Goal: Task Accomplishment & Management: Manage account settings

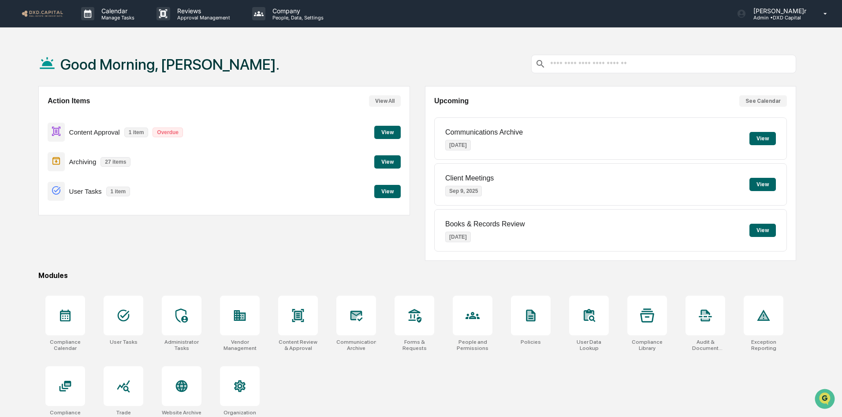
click at [386, 162] on button "View" at bounding box center [387, 161] width 26 height 13
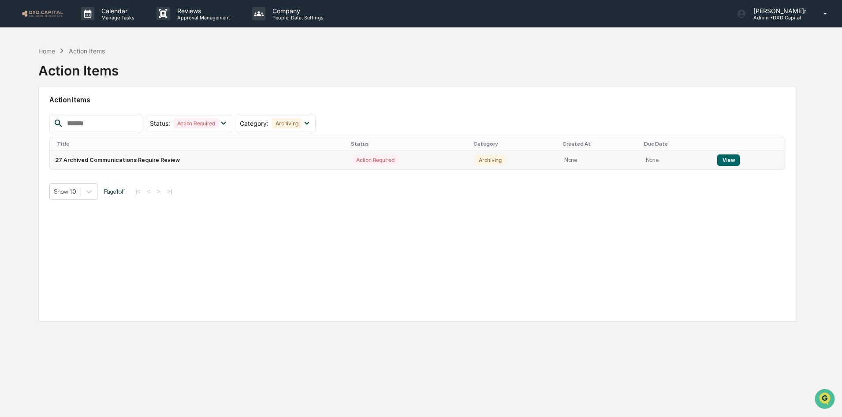
click at [729, 157] on button "View" at bounding box center [728, 159] width 22 height 11
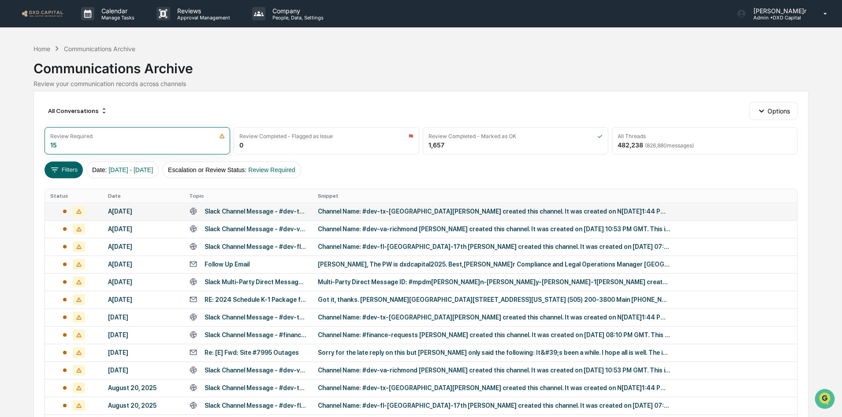
click at [412, 213] on div "Channel Name: #dev-tx-[GEOGRAPHIC_DATA][PERSON_NAME] created this channel. It w…" at bounding box center [494, 211] width 353 height 7
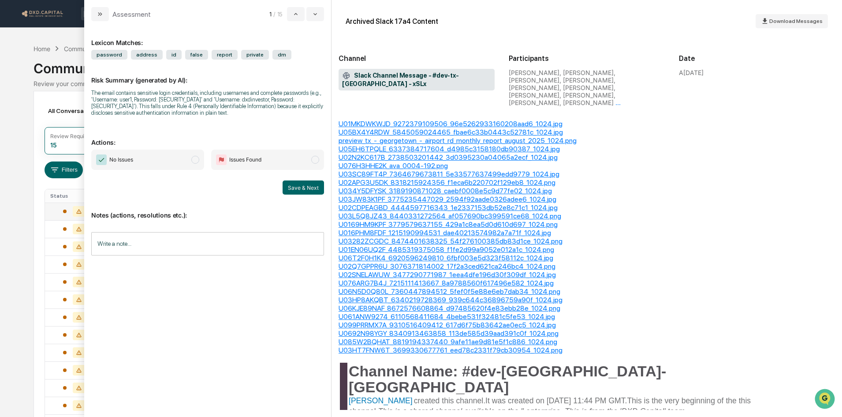
scroll to position [397, 0]
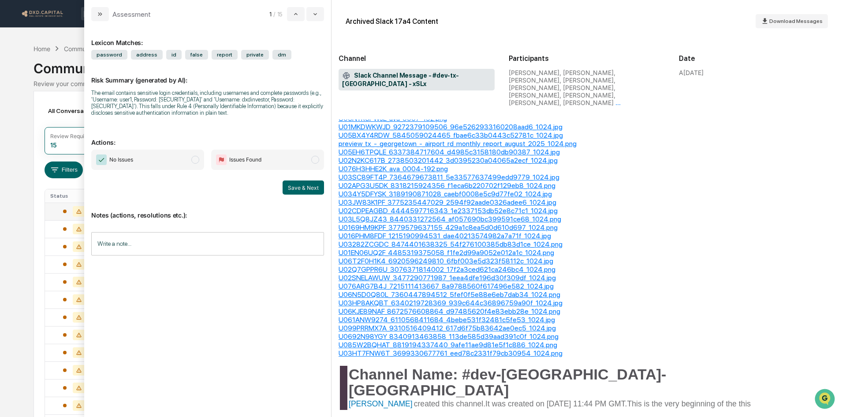
click at [182, 163] on span "No Issues" at bounding box center [147, 159] width 113 height 20
click at [308, 189] on button "Save & Next" at bounding box center [303, 187] width 41 height 14
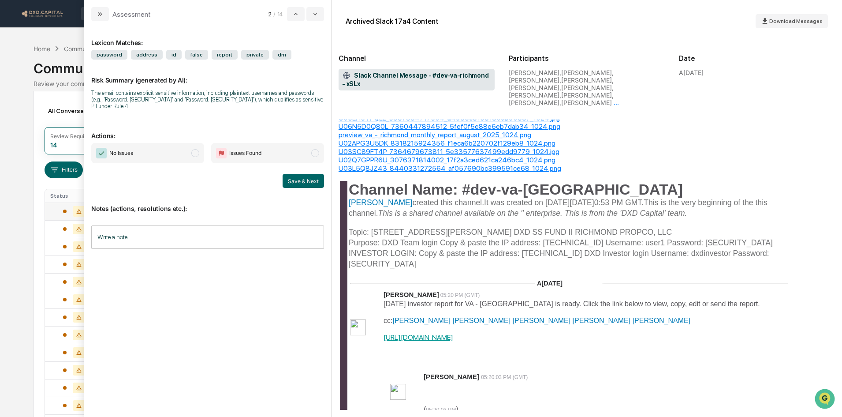
scroll to position [573, 0]
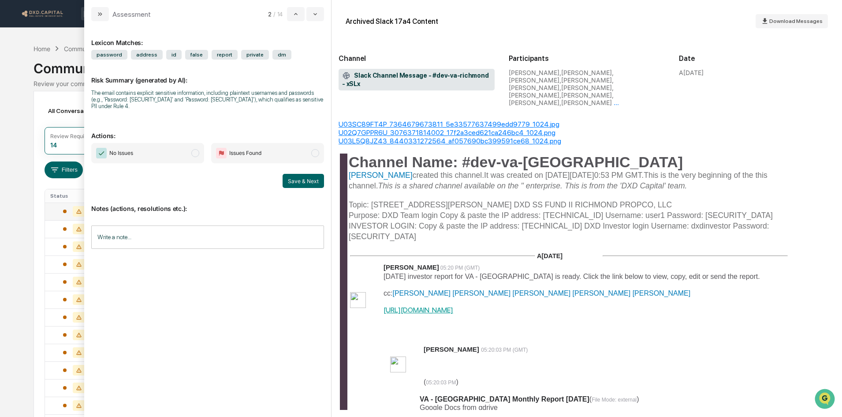
drag, startPoint x: 141, startPoint y: 148, endPoint x: 235, endPoint y: 157, distance: 94.4
click at [141, 148] on span "No Issues" at bounding box center [147, 153] width 113 height 20
click at [309, 177] on button "Save & Next" at bounding box center [303, 181] width 41 height 14
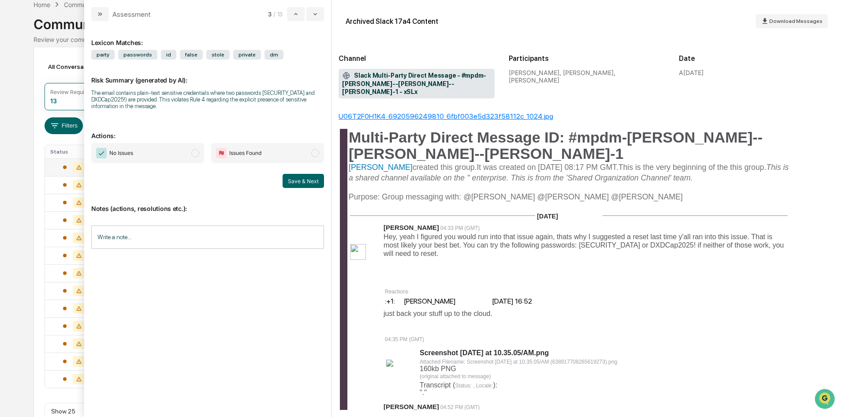
scroll to position [88, 0]
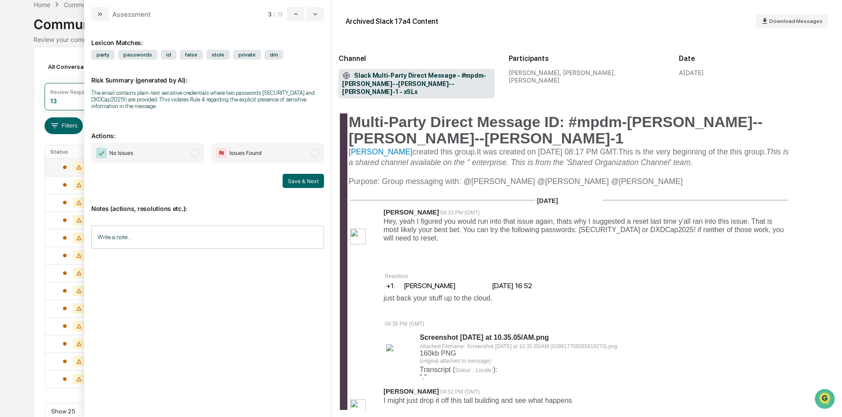
drag, startPoint x: 172, startPoint y: 154, endPoint x: 220, endPoint y: 159, distance: 48.3
click at [172, 154] on span "No Issues" at bounding box center [147, 153] width 113 height 20
click at [310, 181] on button "Save & Next" at bounding box center [303, 181] width 41 height 14
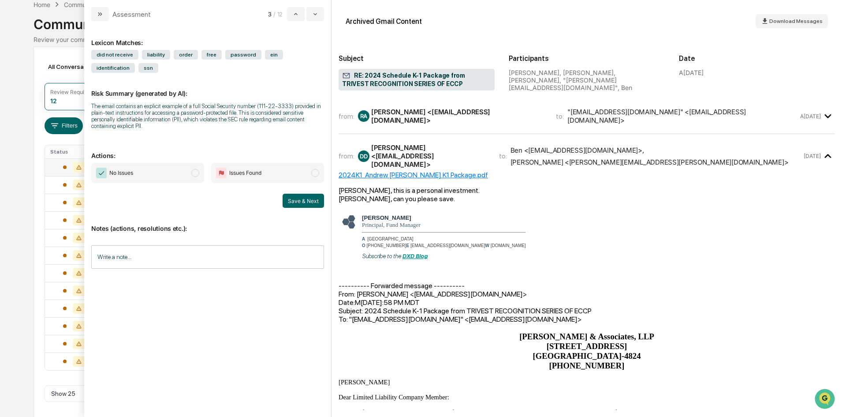
click at [181, 168] on span "No Issues" at bounding box center [147, 173] width 113 height 20
click at [311, 203] on button "Save & Next" at bounding box center [303, 201] width 41 height 14
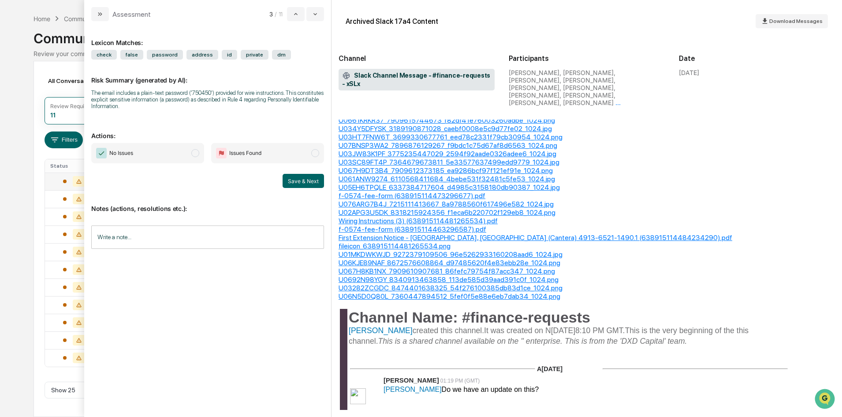
scroll to position [529, 0]
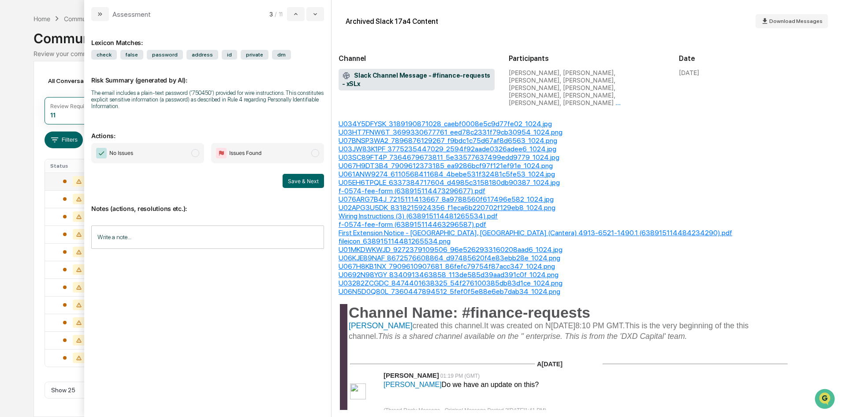
click at [181, 152] on span "No Issues" at bounding box center [147, 153] width 113 height 20
click at [305, 175] on button "Save & Next" at bounding box center [303, 181] width 41 height 14
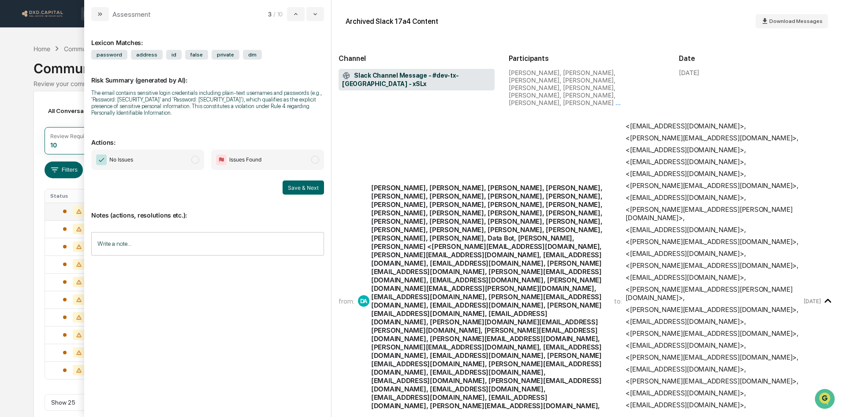
drag, startPoint x: 152, startPoint y: 155, endPoint x: 174, endPoint y: 157, distance: 22.2
click at [152, 155] on span "No Issues" at bounding box center [147, 159] width 113 height 20
click at [305, 189] on button "Save & Next" at bounding box center [303, 187] width 41 height 14
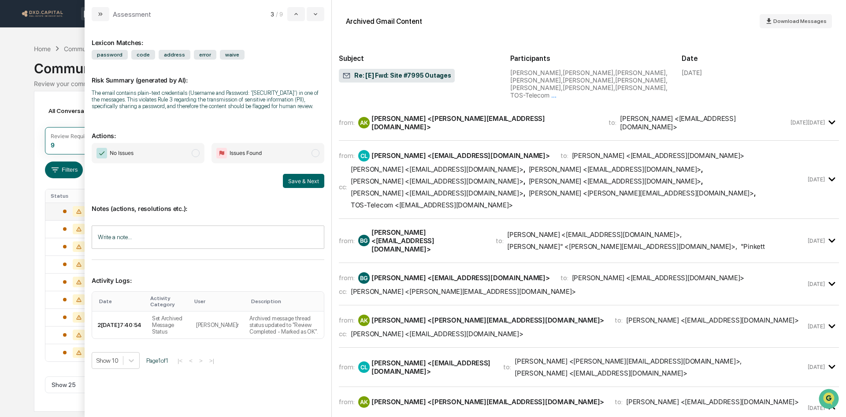
click at [163, 147] on span "No Issues" at bounding box center [148, 153] width 113 height 20
click at [305, 180] on button "Save & Next" at bounding box center [303, 181] width 41 height 14
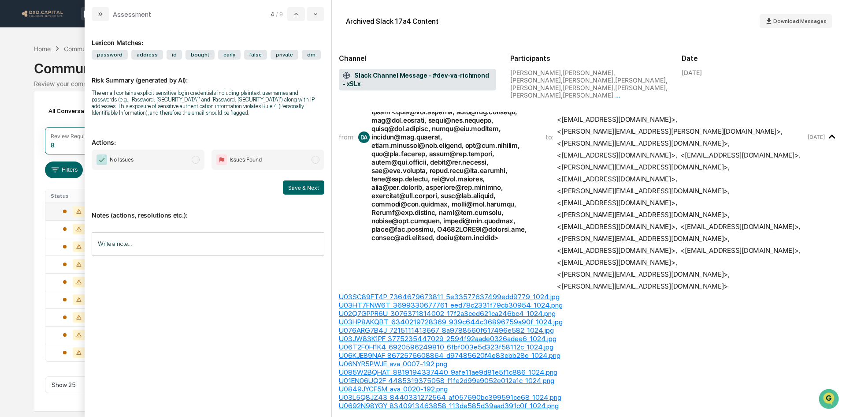
scroll to position [94, 0]
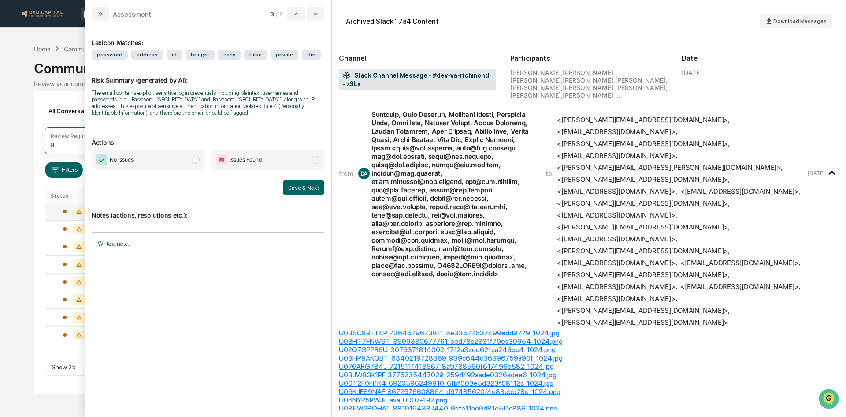
click at [136, 160] on span "No Issues" at bounding box center [148, 159] width 113 height 20
click at [295, 184] on button "Save & Next" at bounding box center [303, 187] width 41 height 14
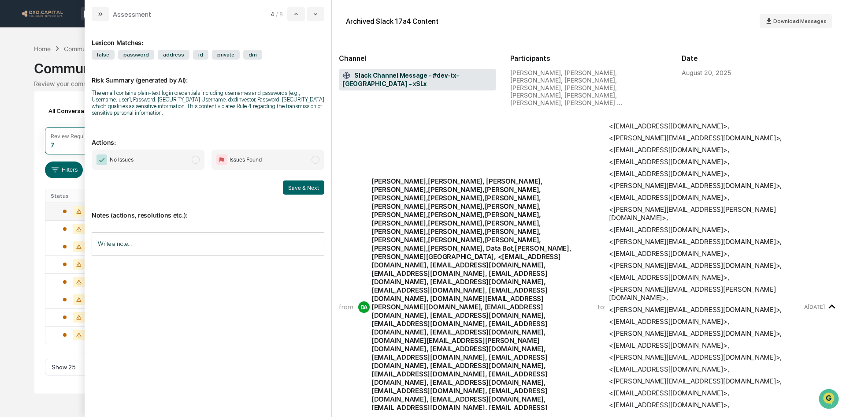
click at [166, 151] on span "No Issues" at bounding box center [148, 159] width 113 height 20
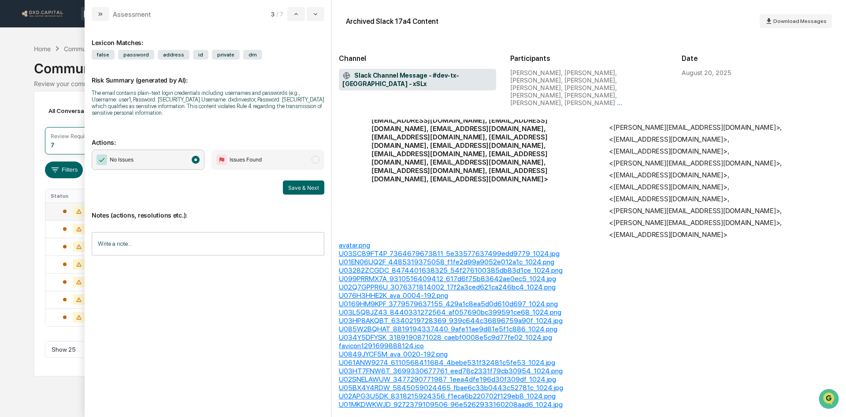
scroll to position [430, 0]
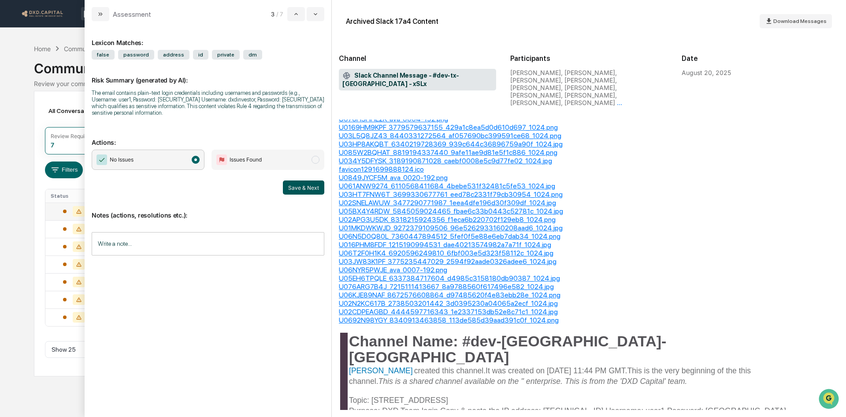
click at [306, 183] on button "Save & Next" at bounding box center [303, 187] width 41 height 14
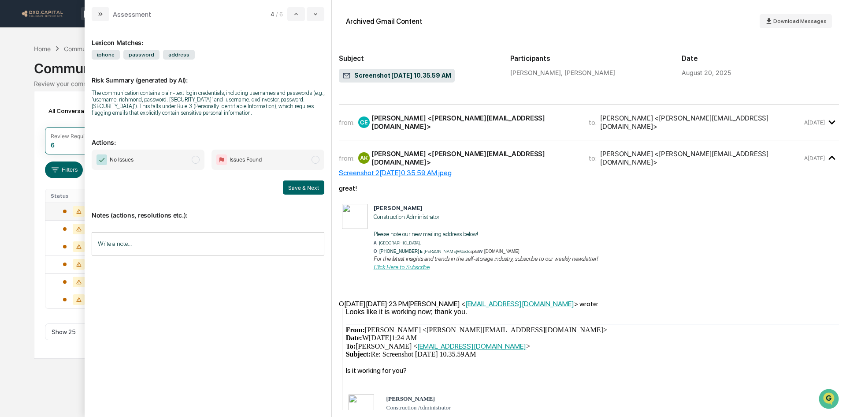
scroll to position [258, 0]
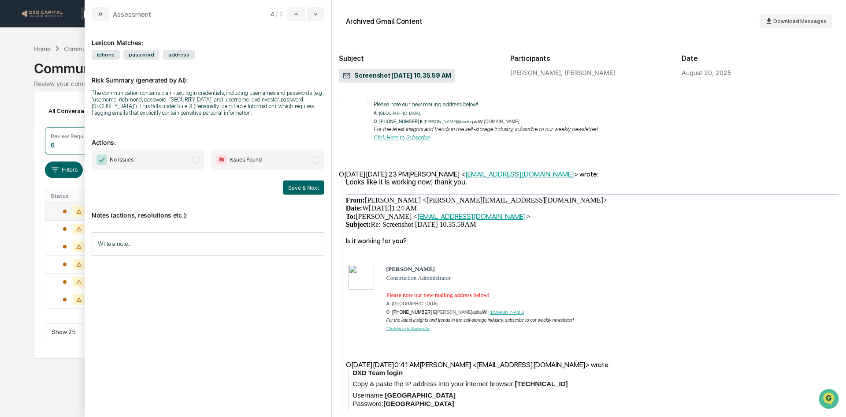
click at [179, 162] on span "No Issues" at bounding box center [148, 159] width 113 height 20
click at [304, 182] on button "Save & Next" at bounding box center [303, 187] width 41 height 14
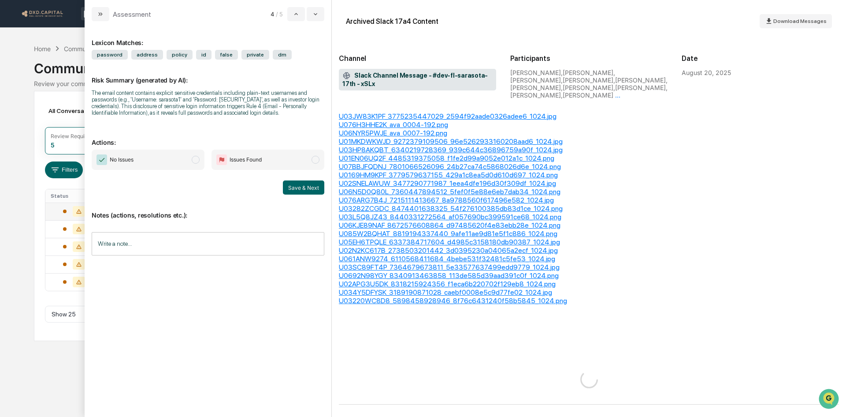
scroll to position [237, 0]
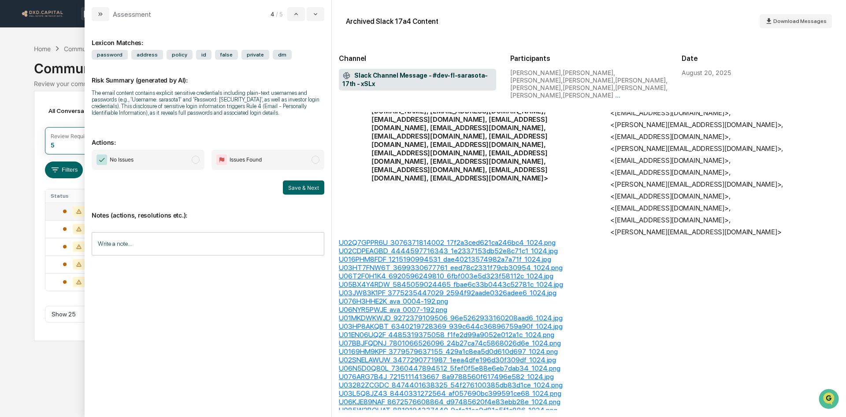
click at [171, 158] on span "No Issues" at bounding box center [148, 159] width 113 height 20
click at [307, 185] on button "Save & Next" at bounding box center [303, 187] width 41 height 14
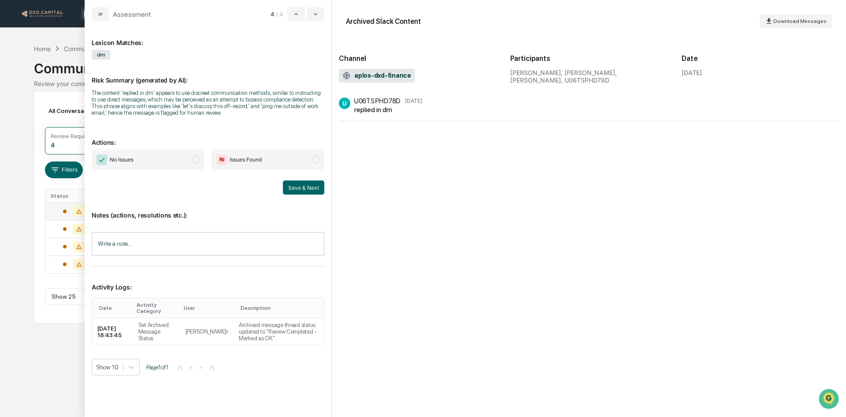
drag, startPoint x: 173, startPoint y: 167, endPoint x: 172, endPoint y: 163, distance: 4.6
click at [173, 167] on span "No Issues" at bounding box center [148, 159] width 113 height 20
click at [315, 187] on button "Save & Next" at bounding box center [303, 187] width 41 height 14
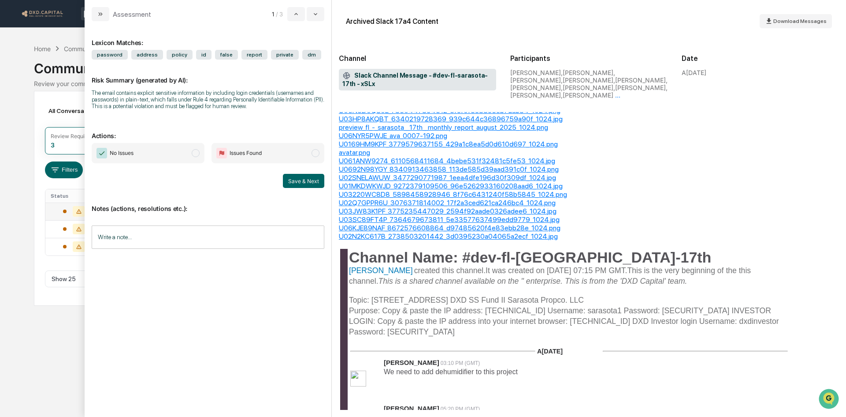
scroll to position [486, 0]
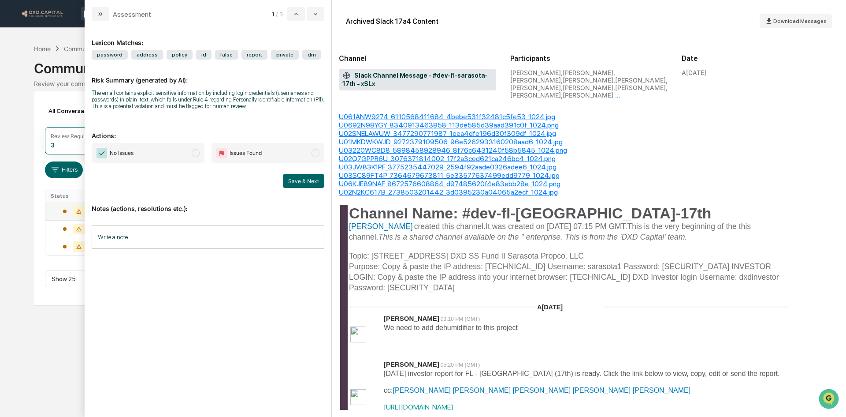
click at [189, 153] on span "No Issues" at bounding box center [148, 153] width 113 height 20
click at [308, 179] on button "Save & Next" at bounding box center [303, 181] width 41 height 14
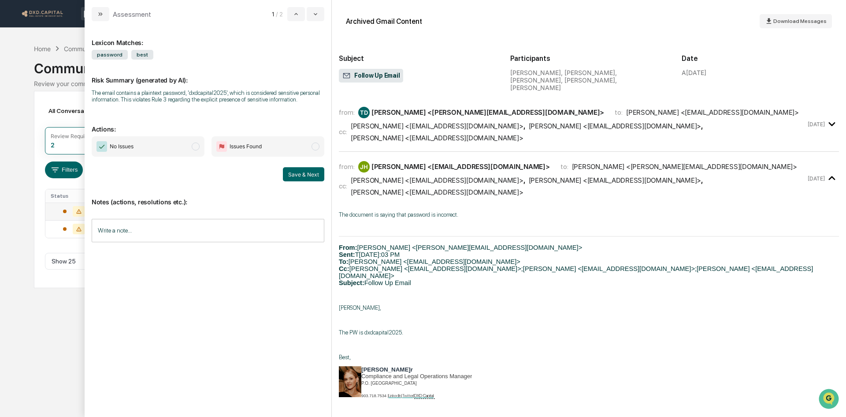
click at [186, 144] on span "No Issues" at bounding box center [148, 146] width 113 height 20
click at [305, 175] on button "Save & Next" at bounding box center [303, 174] width 41 height 14
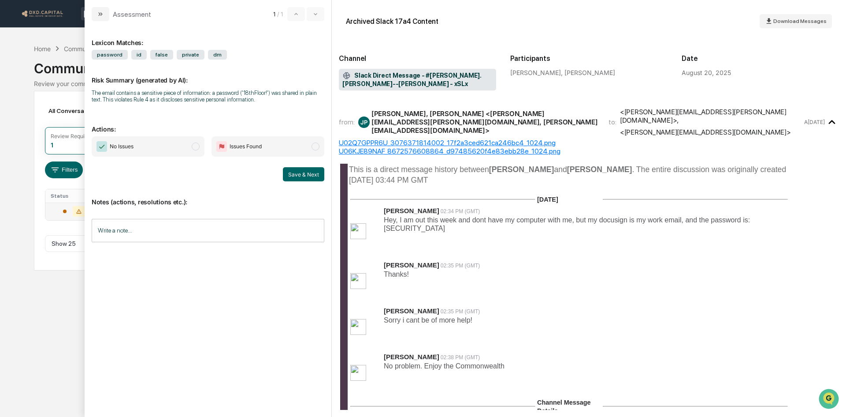
click at [155, 145] on span "No Issues" at bounding box center [148, 146] width 113 height 20
click at [295, 175] on button "Save & Next" at bounding box center [303, 174] width 41 height 14
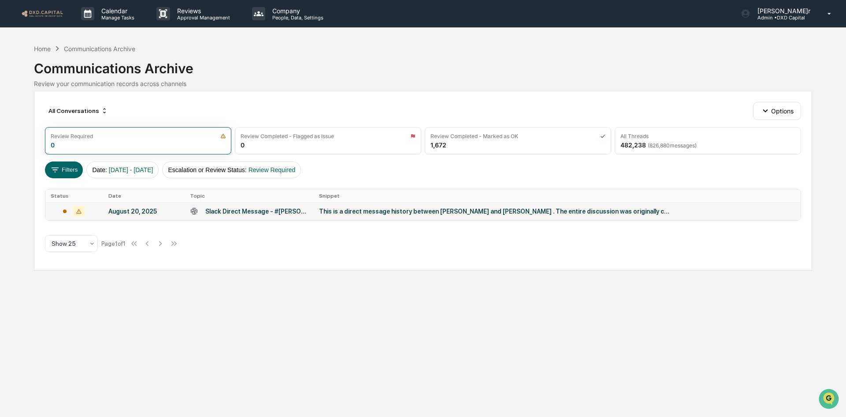
click at [352, 212] on div "This is a direct message history between [PERSON_NAME] and [PERSON_NAME] . The …" at bounding box center [495, 211] width 353 height 7
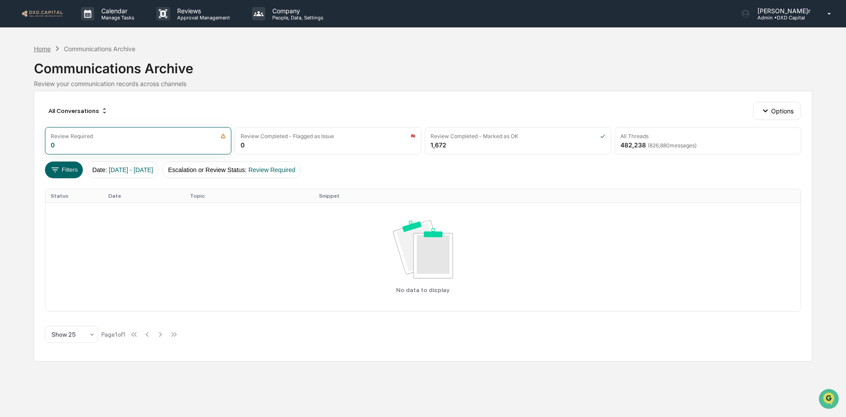
click at [45, 48] on div "Home" at bounding box center [42, 48] width 17 height 7
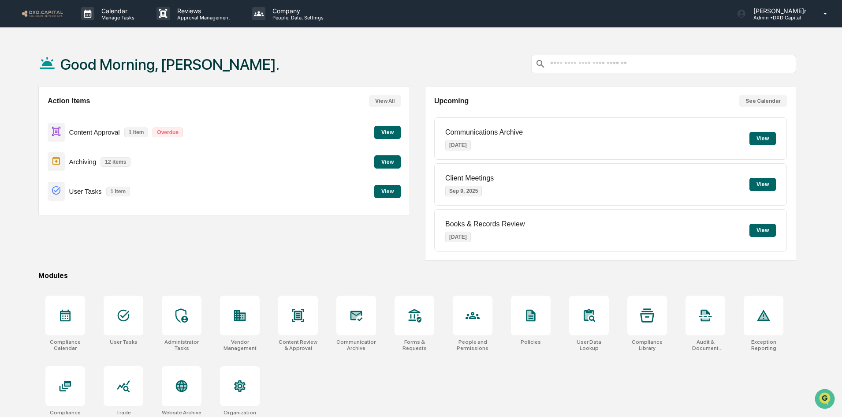
click at [388, 130] on button "View" at bounding box center [387, 132] width 26 height 13
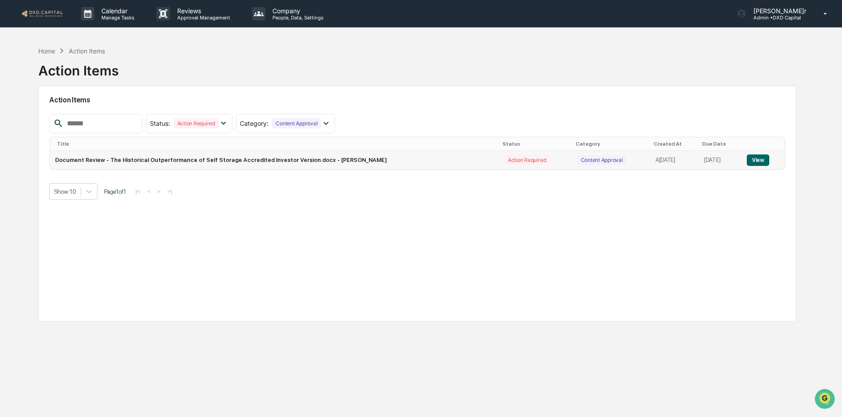
click at [760, 161] on button "View" at bounding box center [758, 159] width 22 height 11
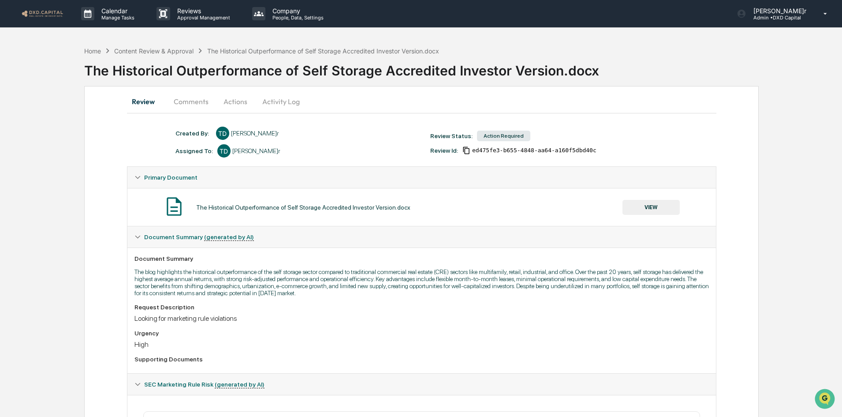
click at [220, 98] on button "Actions" at bounding box center [236, 101] width 40 height 21
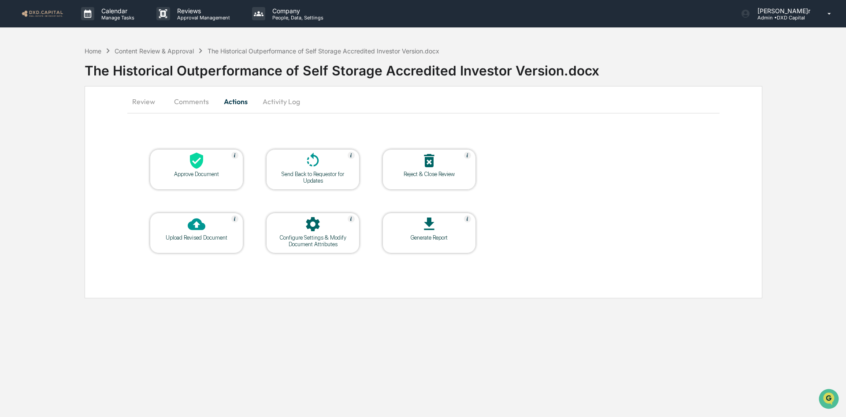
click at [430, 164] on icon at bounding box center [429, 160] width 10 height 13
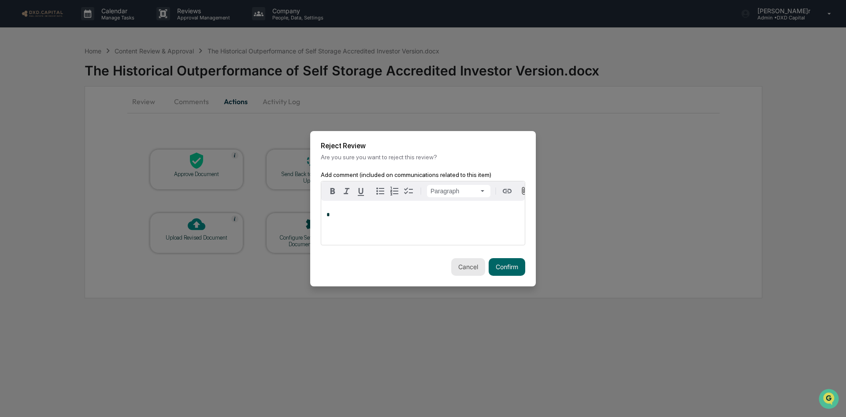
click at [476, 267] on button "Cancel" at bounding box center [468, 267] width 34 height 18
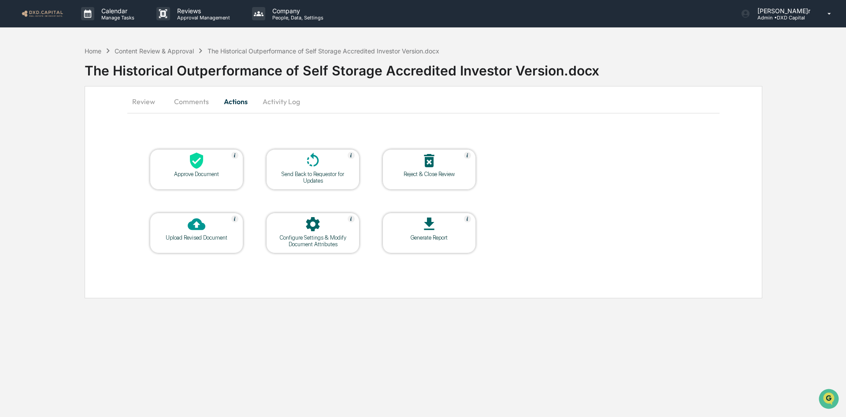
click at [433, 164] on icon at bounding box center [429, 160] width 10 height 13
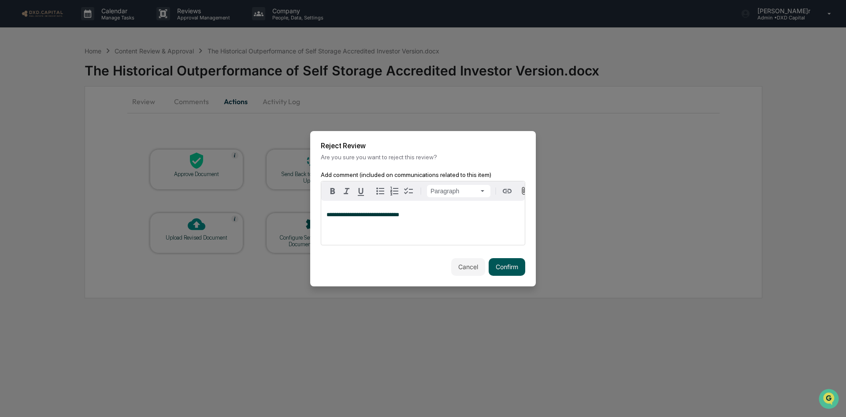
click at [507, 267] on button "Confirm" at bounding box center [507, 267] width 37 height 18
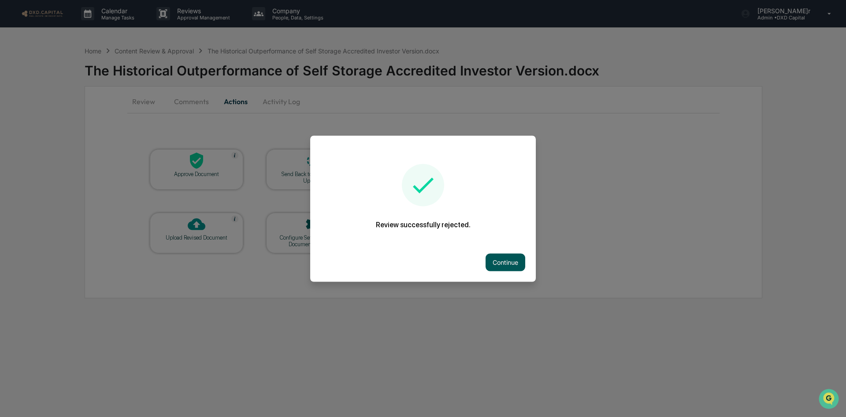
click at [503, 267] on button "Continue" at bounding box center [506, 262] width 40 height 18
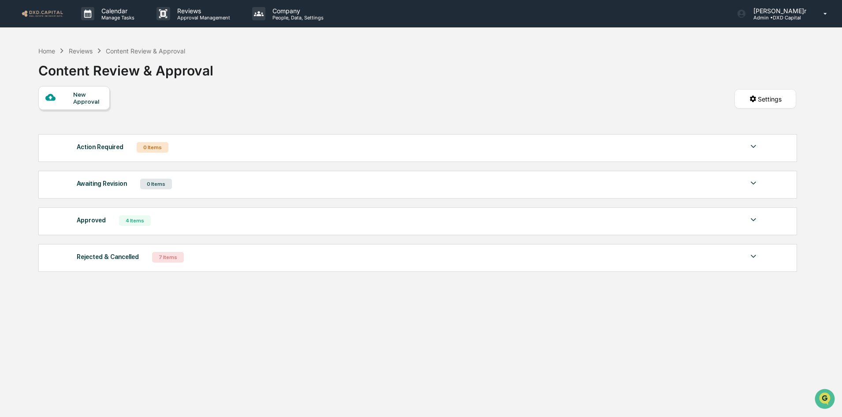
click at [37, 47] on div "Home Reviews Content Review & Approval Content Review & Approval New Approval S…" at bounding box center [417, 250] width 784 height 417
click at [43, 49] on div "Home" at bounding box center [46, 50] width 17 height 7
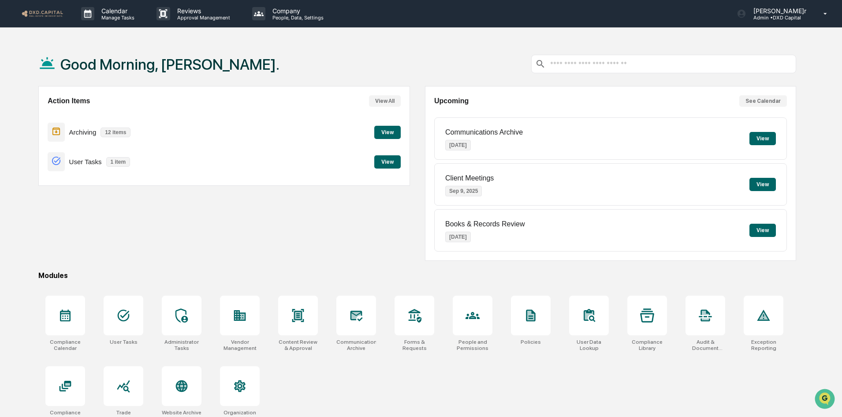
click at [389, 164] on button "View" at bounding box center [387, 161] width 26 height 13
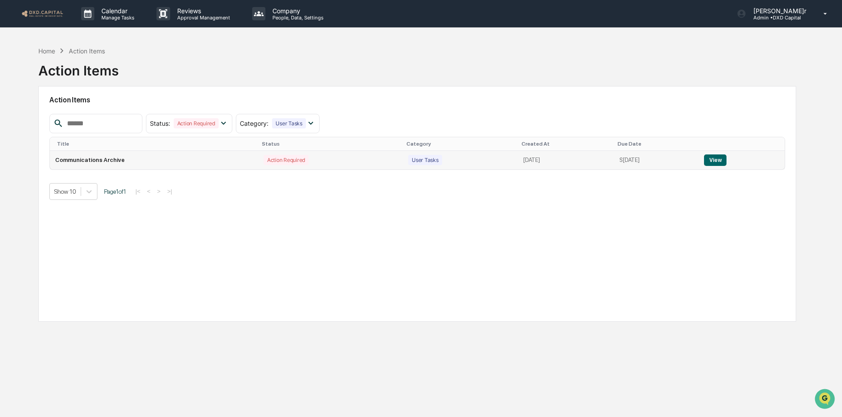
click at [716, 158] on button "View" at bounding box center [715, 159] width 22 height 11
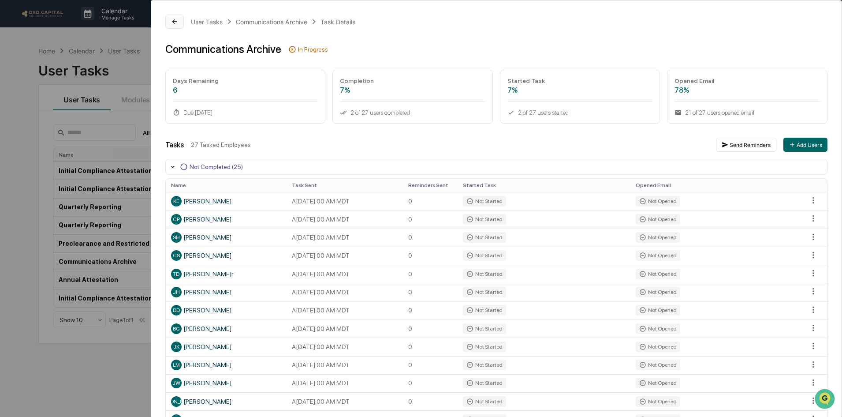
click at [171, 22] on icon at bounding box center [174, 21] width 7 height 7
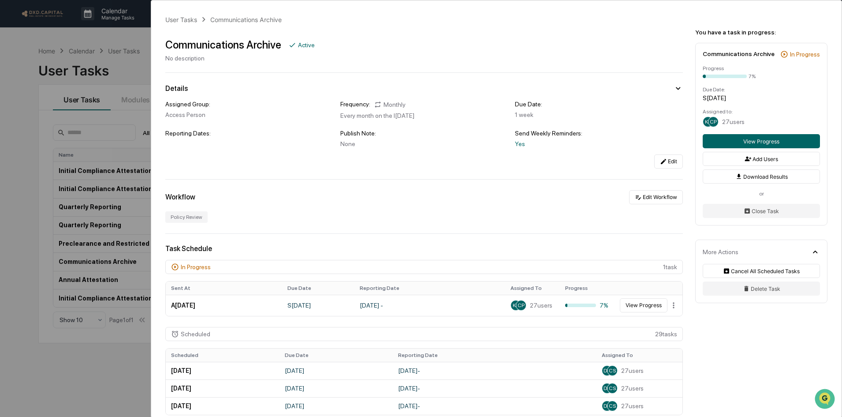
click at [43, 47] on div "User Tasks Communications Archive Communications Archive Active No description …" at bounding box center [421, 208] width 842 height 417
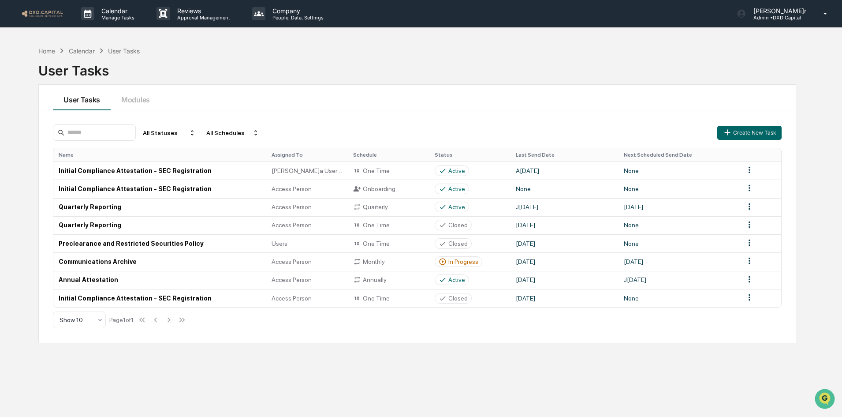
click at [44, 47] on div "Home" at bounding box center [46, 50] width 17 height 7
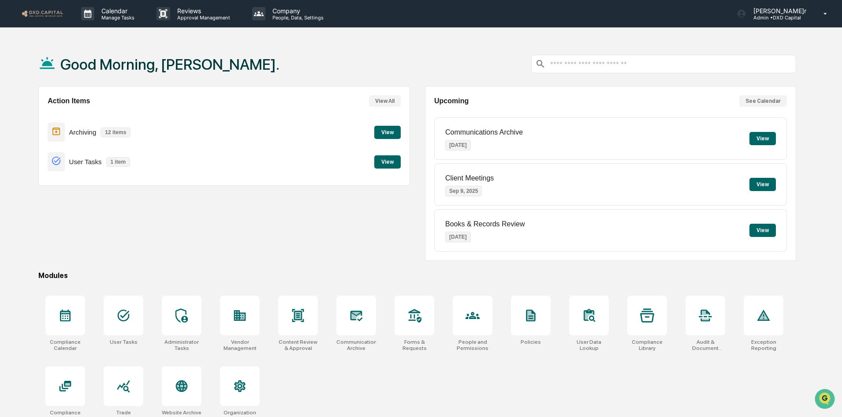
click at [758, 134] on button "View" at bounding box center [762, 138] width 26 height 13
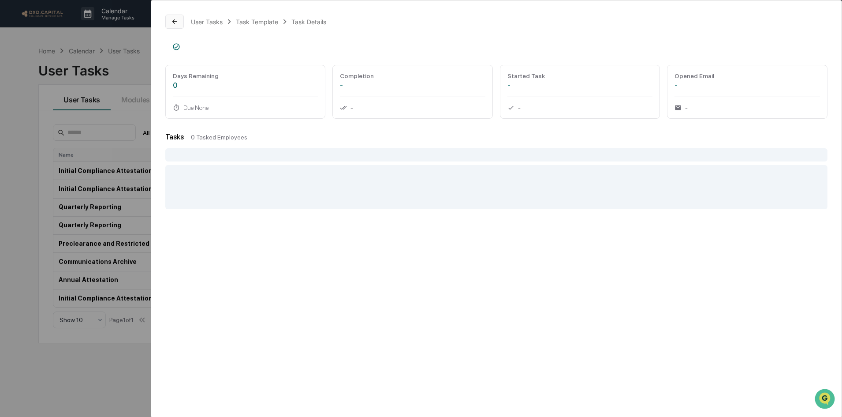
click at [178, 21] on icon at bounding box center [174, 21] width 7 height 7
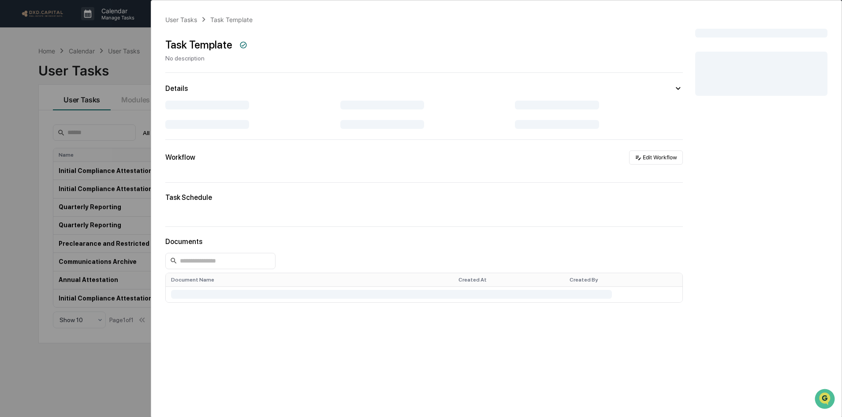
click at [95, 34] on div "User Tasks Task Template Task Template No description Details Workflow Edit Wor…" at bounding box center [421, 208] width 842 height 417
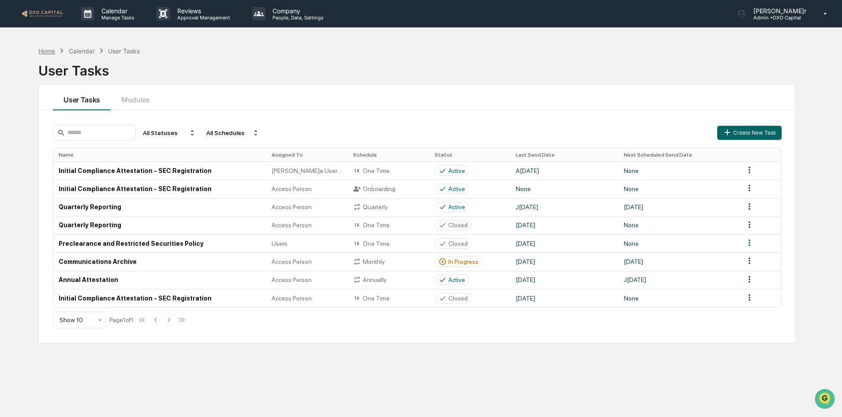
click at [55, 48] on div "Home" at bounding box center [46, 50] width 17 height 7
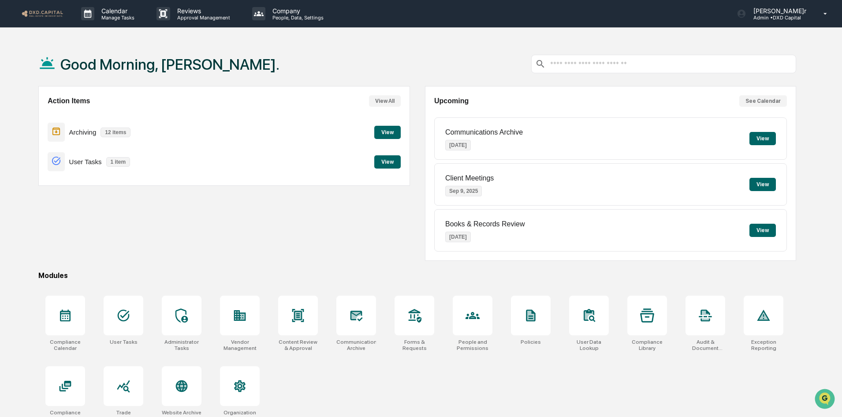
click at [385, 134] on button "View" at bounding box center [387, 132] width 26 height 13
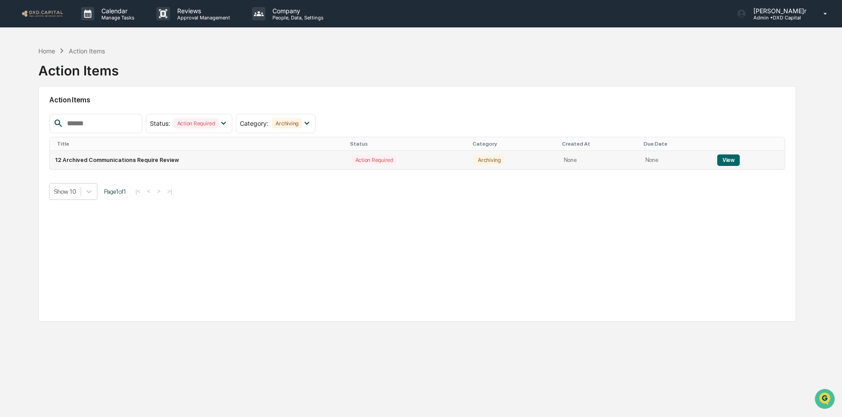
click at [209, 159] on td "12 Archived Communications Require Review" at bounding box center [198, 160] width 296 height 19
click at [721, 162] on button "View" at bounding box center [728, 159] width 22 height 11
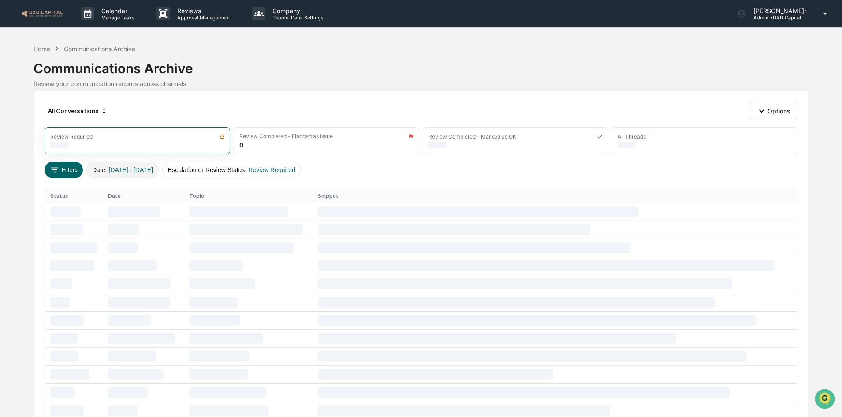
click at [128, 171] on span "[DATE] - [DATE]" at bounding box center [130, 169] width 45 height 7
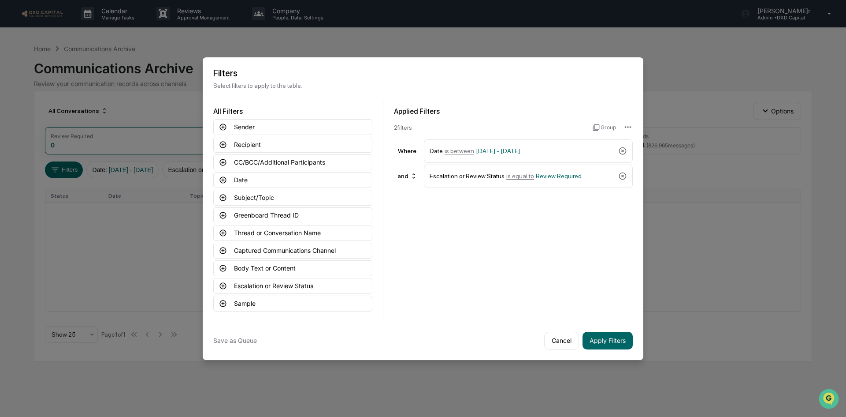
click at [559, 345] on button "Cancel" at bounding box center [561, 341] width 35 height 18
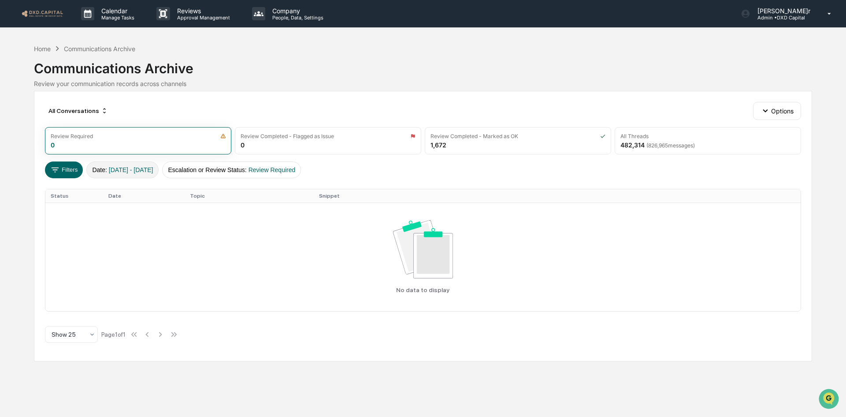
click at [153, 167] on span "[DATE] - [DATE]" at bounding box center [131, 169] width 45 height 7
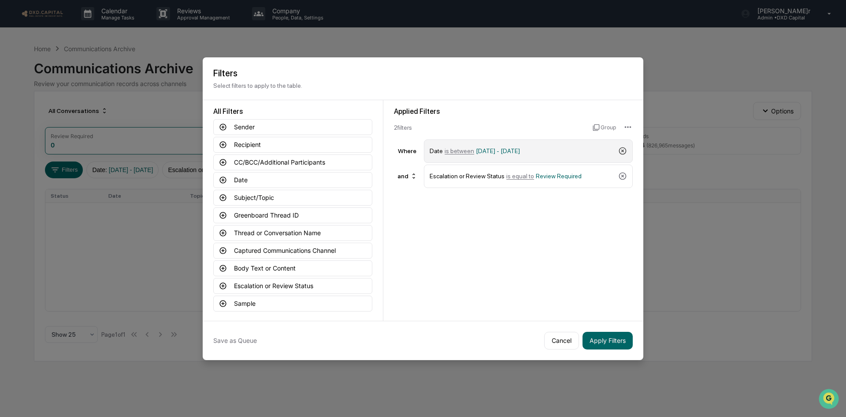
click at [623, 149] on icon at bounding box center [623, 150] width 9 height 9
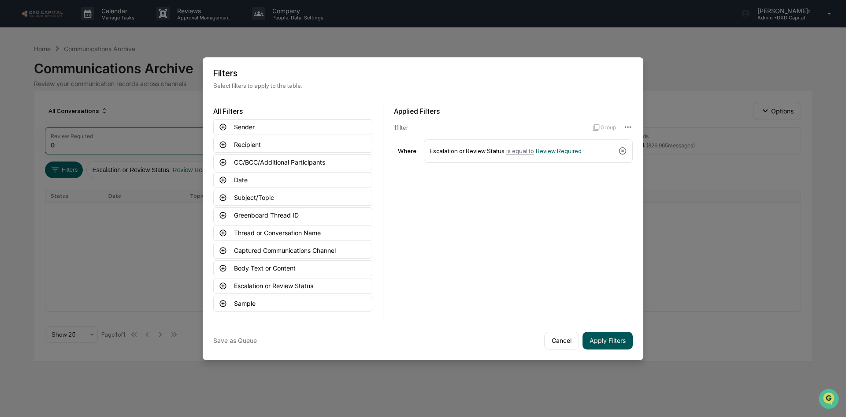
click at [604, 339] on button "Apply Filters" at bounding box center [608, 341] width 50 height 18
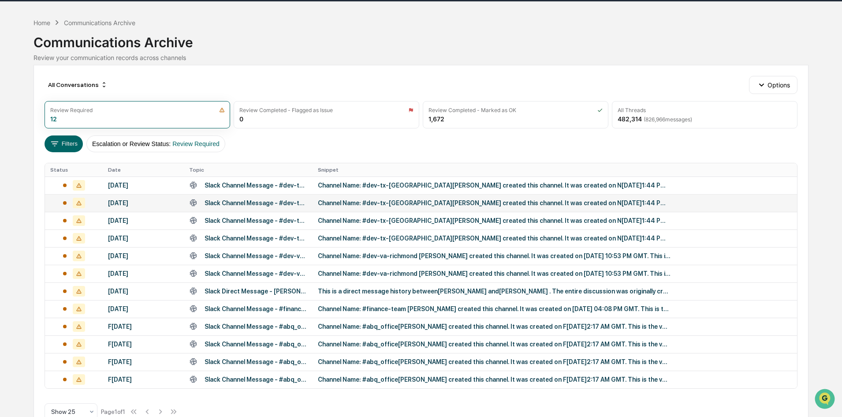
scroll to position [48, 0]
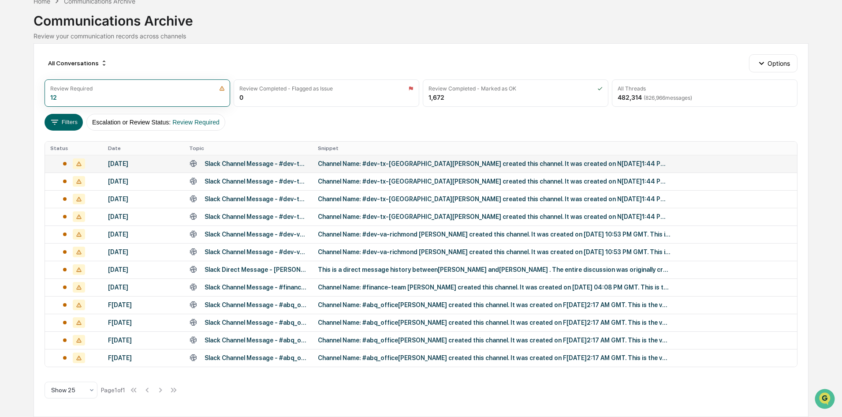
click at [373, 167] on td "Channel Name: #dev-tx-[GEOGRAPHIC_DATA][PERSON_NAME] created this channel. It w…" at bounding box center [555, 164] width 485 height 18
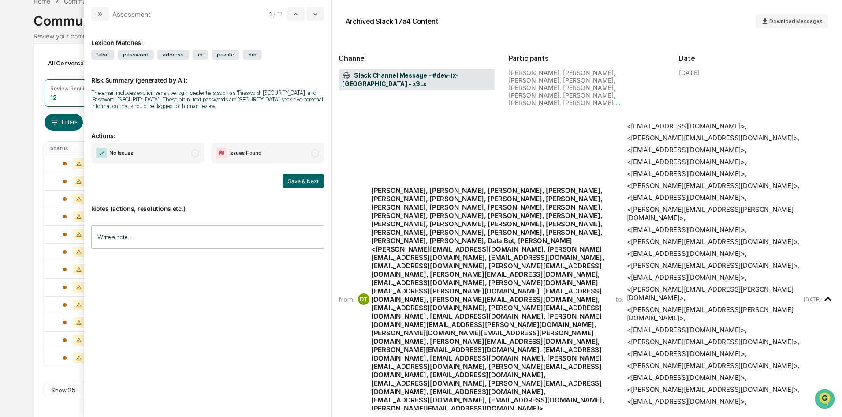
click at [156, 156] on span "No Issues" at bounding box center [147, 153] width 113 height 20
click at [295, 185] on button "Save & Next" at bounding box center [303, 181] width 41 height 14
click at [141, 150] on span "No Issues" at bounding box center [147, 153] width 113 height 20
click at [291, 178] on button "Save & Next" at bounding box center [303, 181] width 41 height 14
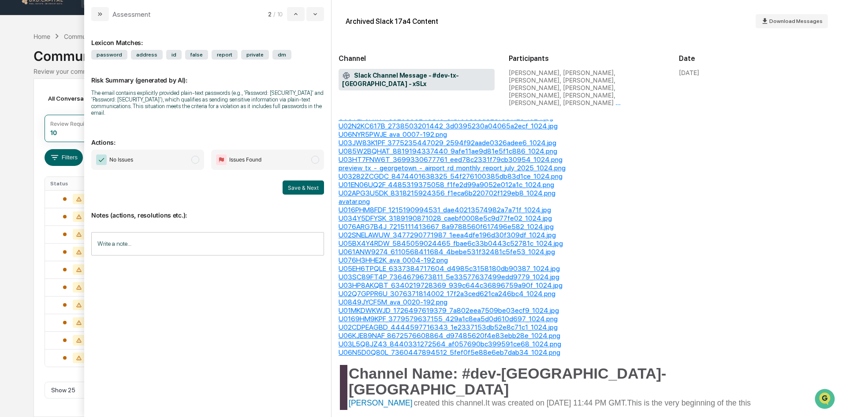
scroll to position [433, 0]
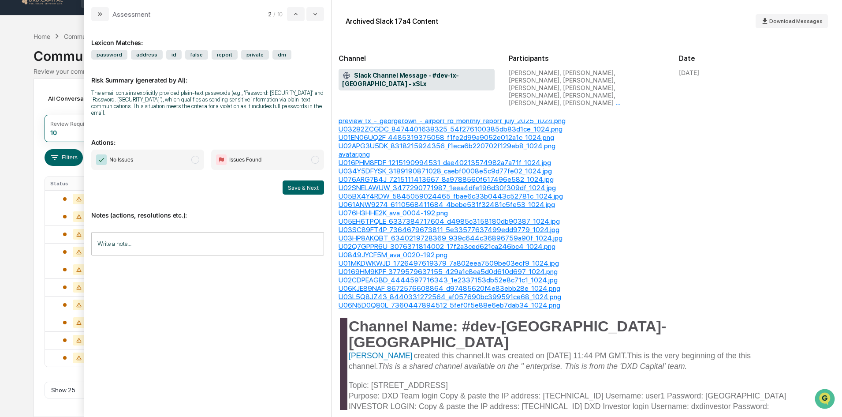
click at [176, 149] on span "No Issues" at bounding box center [147, 159] width 113 height 20
click at [302, 180] on button "Save & Next" at bounding box center [303, 187] width 41 height 14
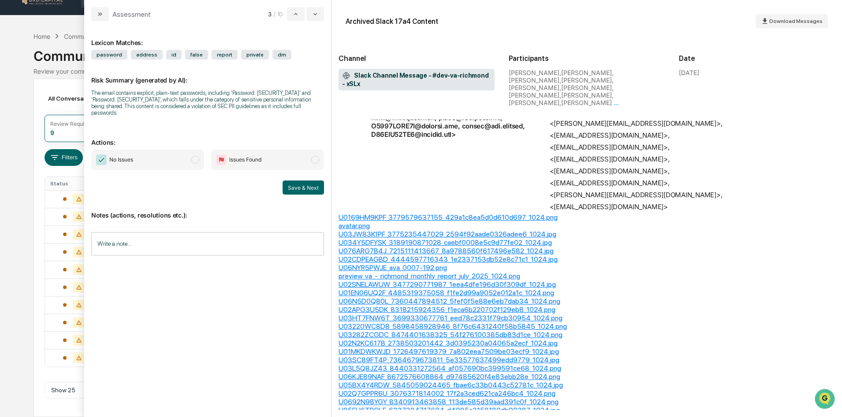
scroll to position [265, 0]
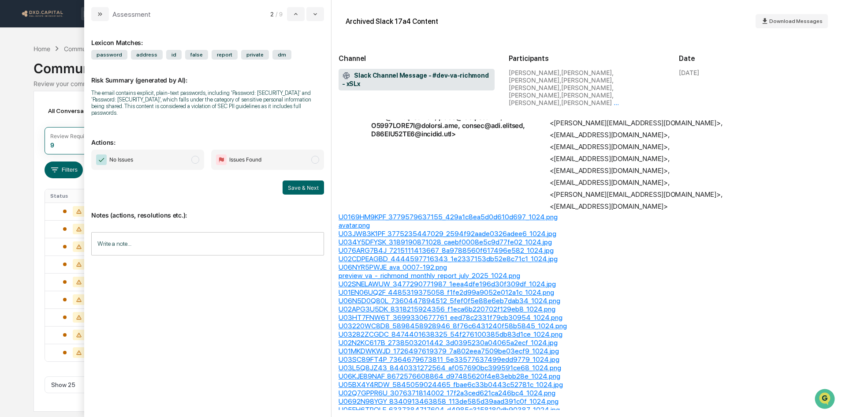
drag, startPoint x: 164, startPoint y: 155, endPoint x: 175, endPoint y: 155, distance: 11.0
click at [164, 155] on span "No Issues" at bounding box center [147, 159] width 113 height 20
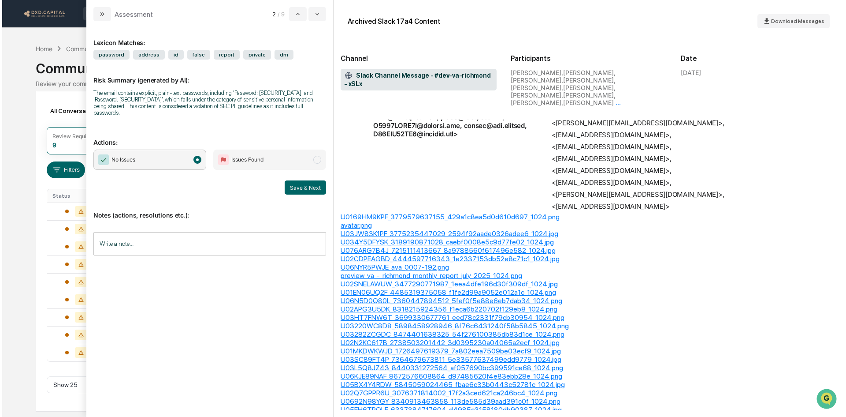
scroll to position [0, 0]
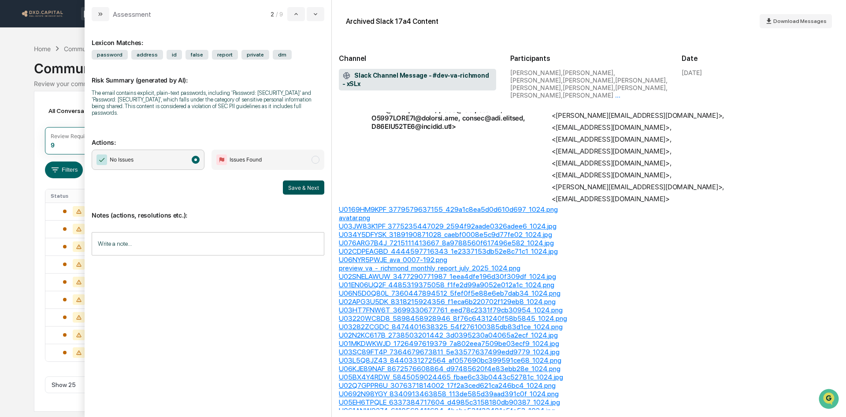
click at [297, 181] on button "Save & Next" at bounding box center [303, 187] width 41 height 14
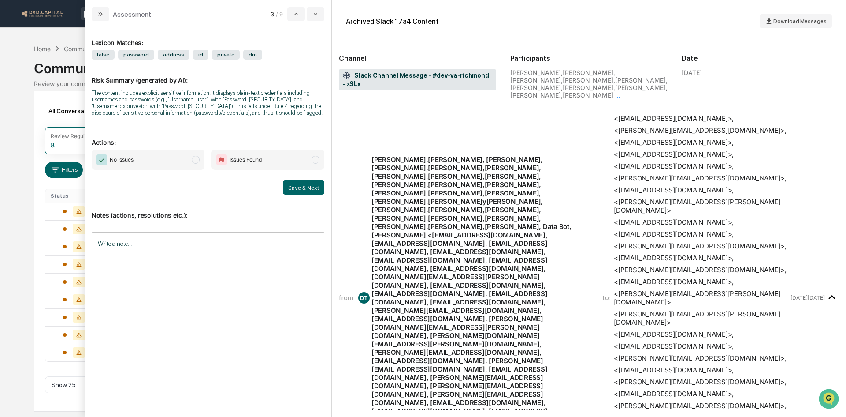
click at [175, 160] on span "No Issues" at bounding box center [148, 159] width 113 height 20
click at [294, 189] on button "Save & Next" at bounding box center [303, 187] width 41 height 14
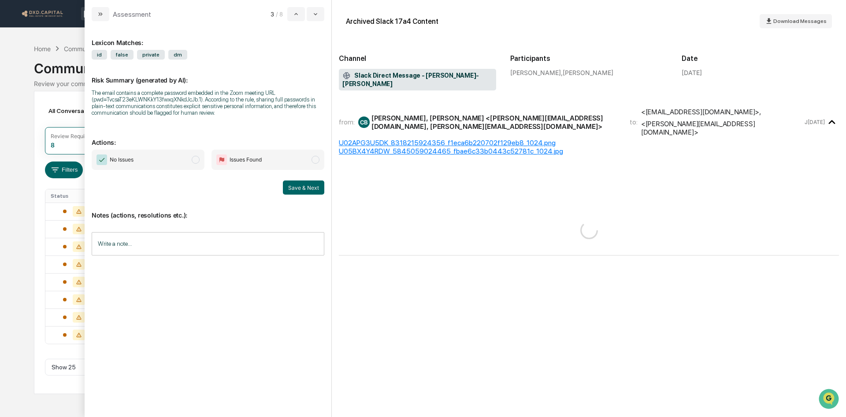
click at [164, 154] on span "No Issues" at bounding box center [148, 159] width 113 height 20
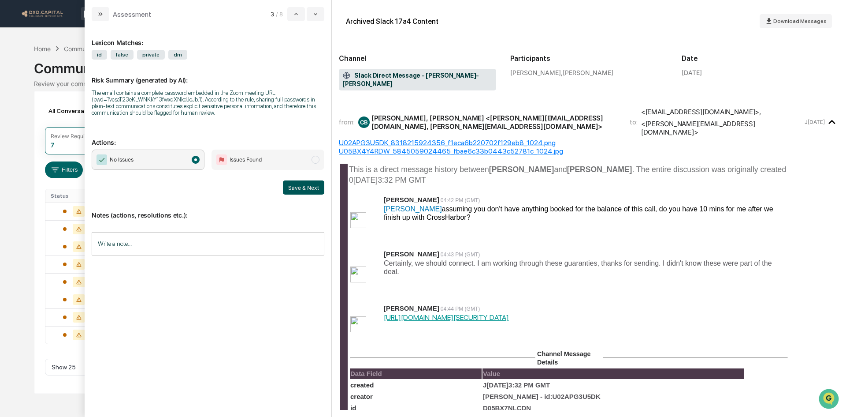
click at [301, 185] on button "Save & Next" at bounding box center [303, 187] width 41 height 14
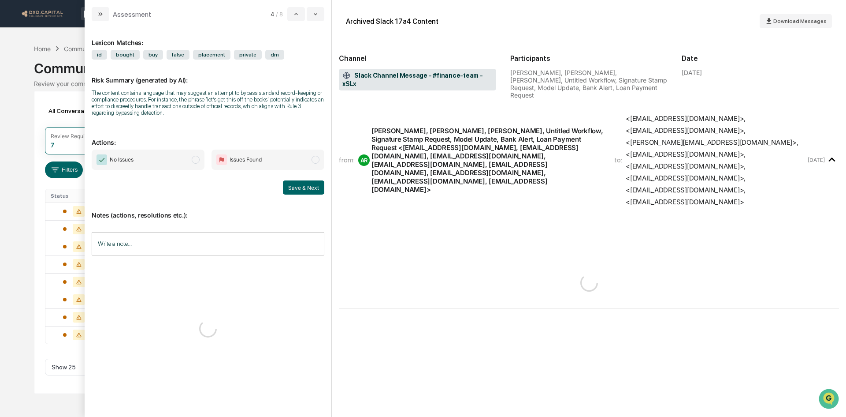
click at [167, 158] on span "No Issues" at bounding box center [148, 159] width 113 height 20
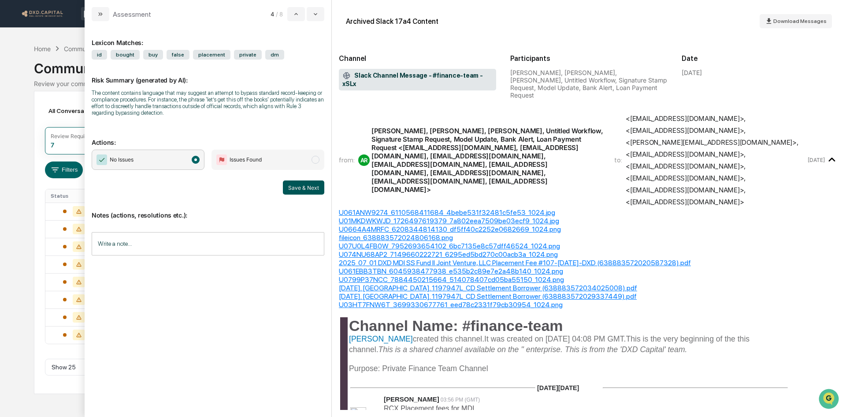
click at [301, 187] on button "Save & Next" at bounding box center [303, 187] width 41 height 14
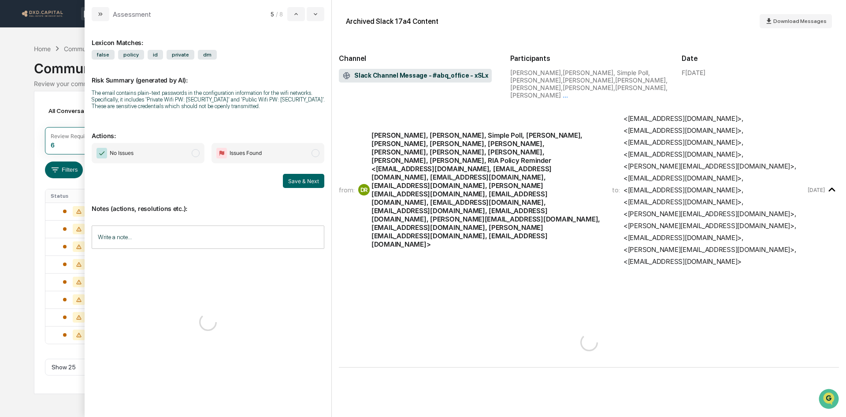
click at [166, 156] on span "No Issues" at bounding box center [148, 153] width 113 height 20
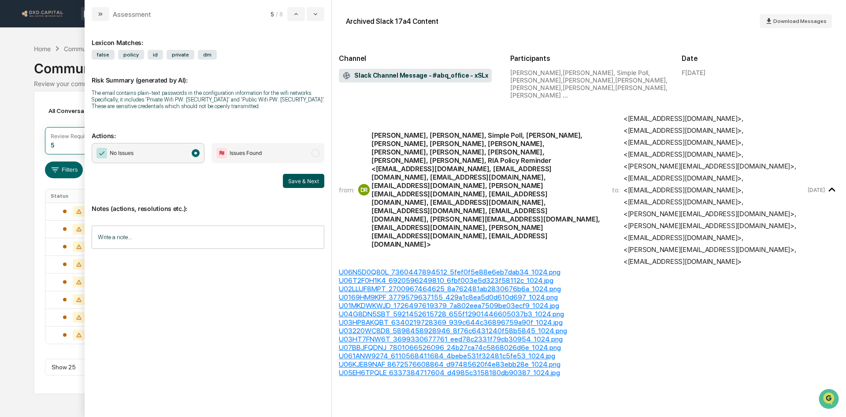
click at [297, 181] on button "Save & Next" at bounding box center [303, 181] width 41 height 14
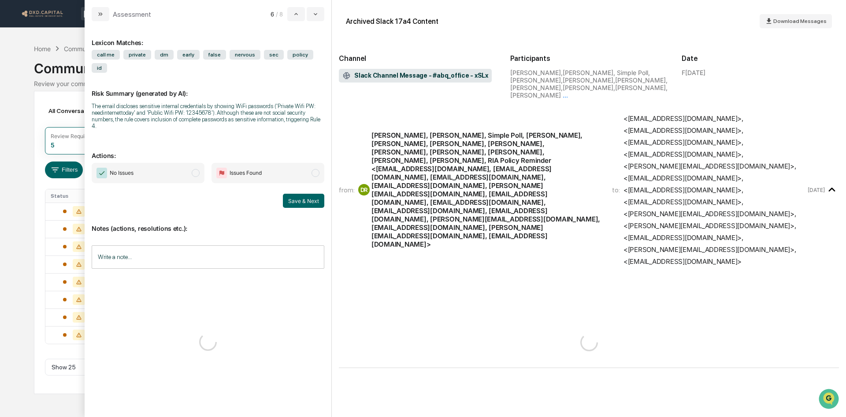
click at [179, 163] on span "No Issues" at bounding box center [148, 173] width 113 height 20
click at [303, 194] on button "Save & Next" at bounding box center [303, 201] width 41 height 14
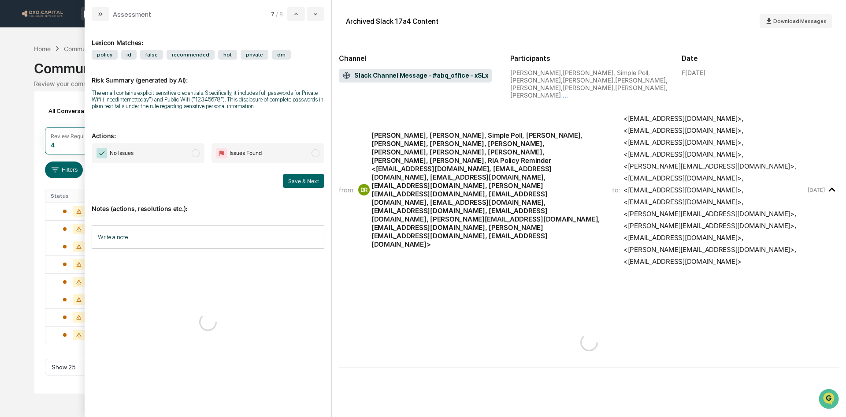
click at [167, 150] on span "No Issues" at bounding box center [148, 153] width 113 height 20
click at [294, 174] on button "Save & Next" at bounding box center [303, 181] width 41 height 14
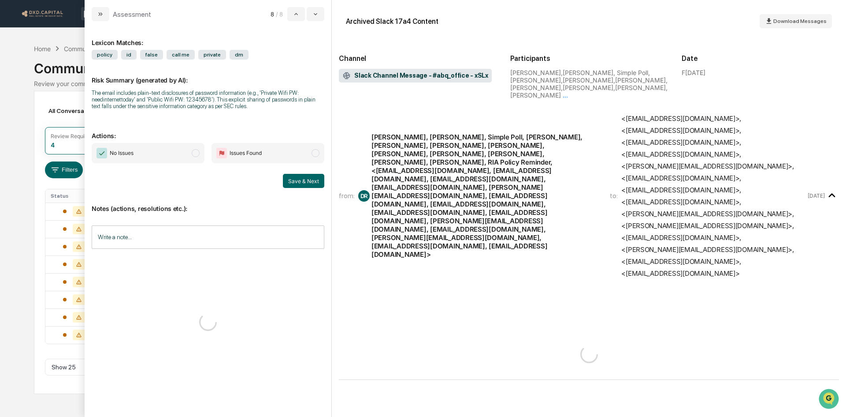
click at [196, 152] on span "modal" at bounding box center [196, 153] width 8 height 8
click at [313, 181] on button "Save & Next" at bounding box center [303, 181] width 41 height 14
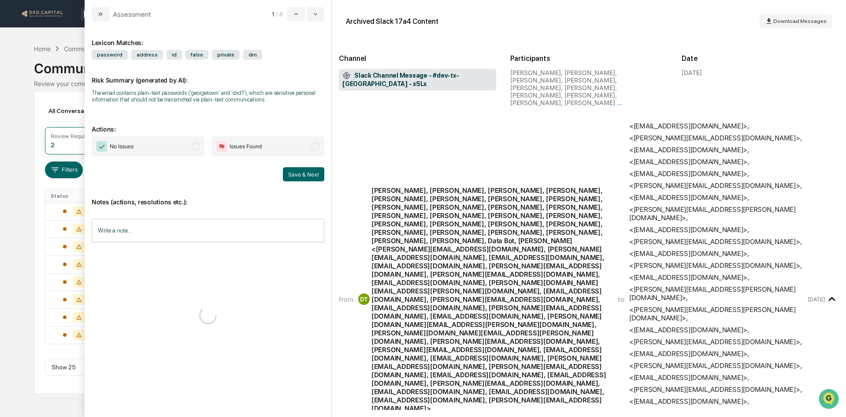
click at [172, 149] on span "No Issues" at bounding box center [148, 146] width 113 height 20
click at [299, 178] on button "Save & Next" at bounding box center [303, 174] width 41 height 14
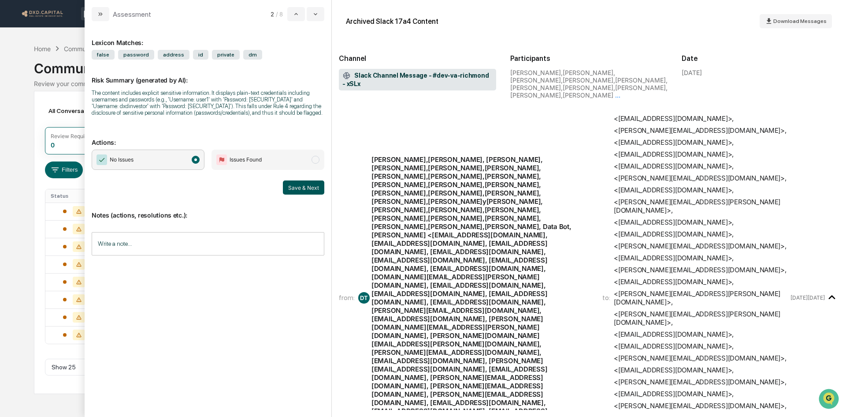
click at [306, 188] on button "Save & Next" at bounding box center [303, 187] width 41 height 14
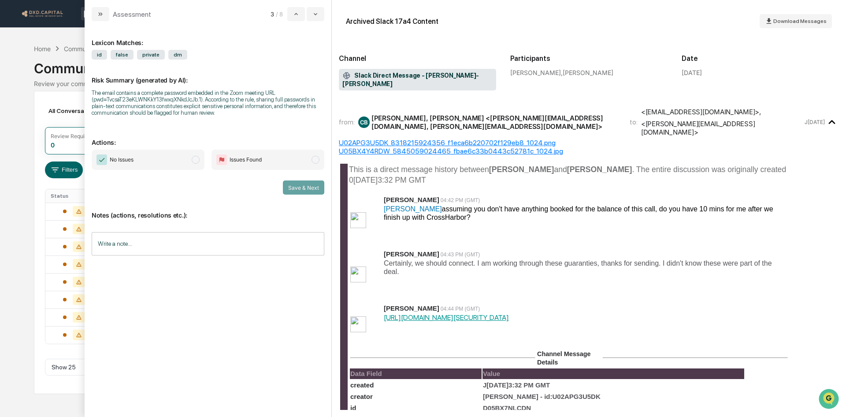
click at [171, 156] on span "No Issues" at bounding box center [148, 159] width 113 height 20
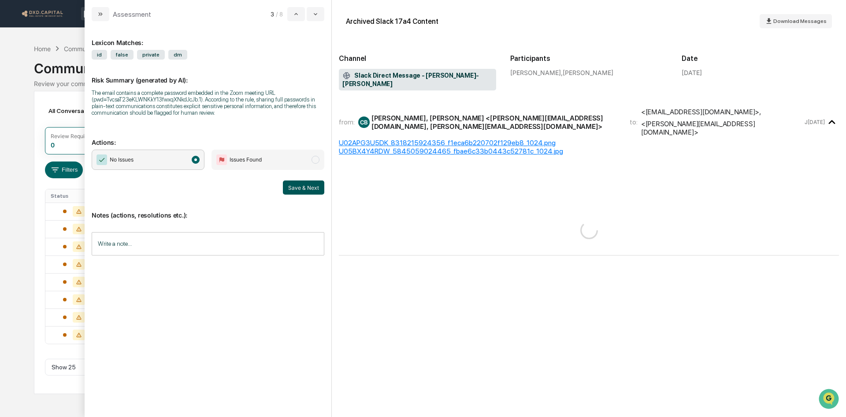
click at [295, 188] on button "Save & Next" at bounding box center [303, 187] width 41 height 14
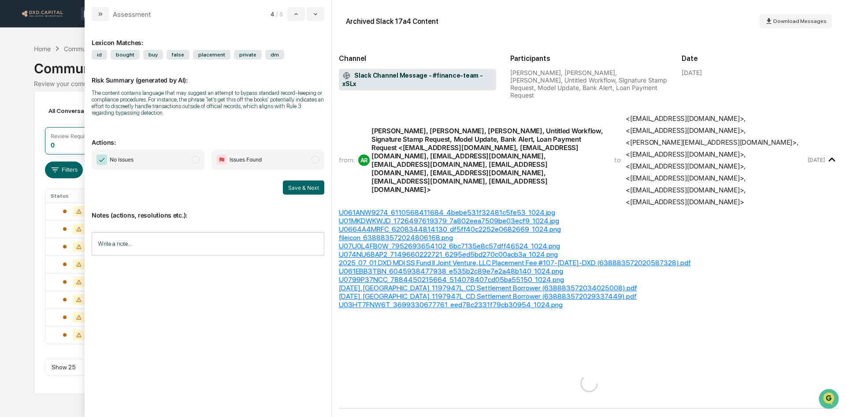
click at [163, 158] on span "No Issues" at bounding box center [148, 159] width 113 height 20
click at [298, 185] on button "Save & Next" at bounding box center [303, 187] width 41 height 14
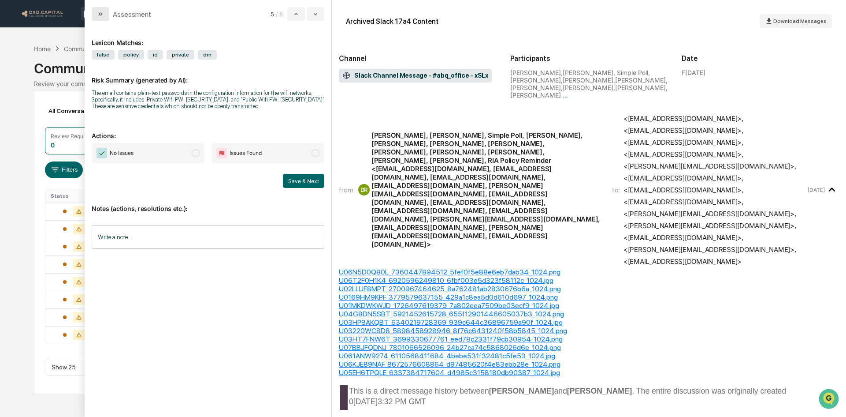
click at [101, 16] on icon "modal" at bounding box center [100, 14] width 7 height 7
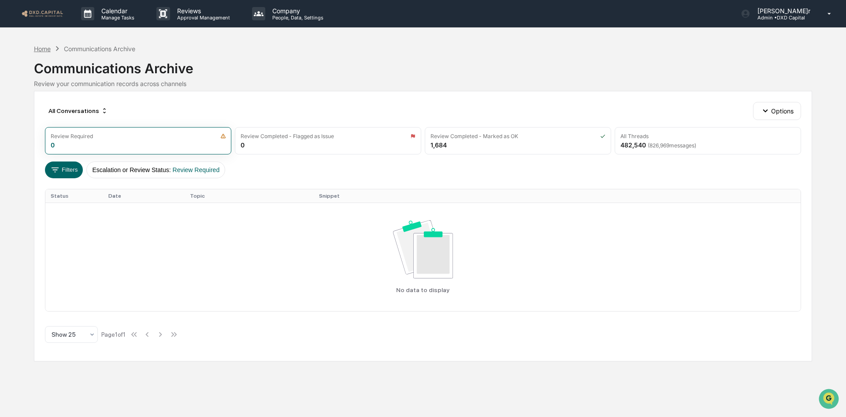
click at [45, 48] on div "Home" at bounding box center [42, 48] width 17 height 7
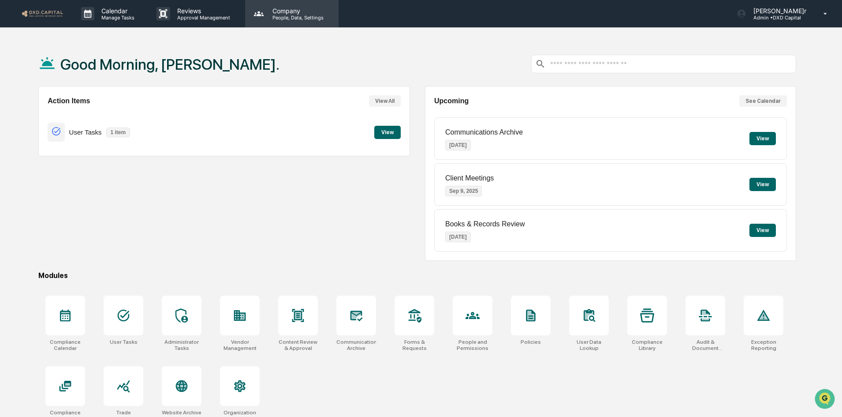
click at [268, 10] on p "Company" at bounding box center [296, 10] width 63 height 7
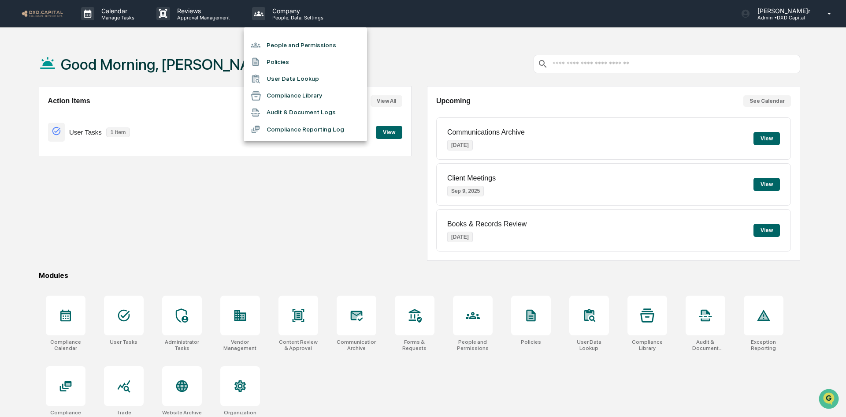
click at [287, 41] on li "People and Permissions" at bounding box center [305, 45] width 123 height 17
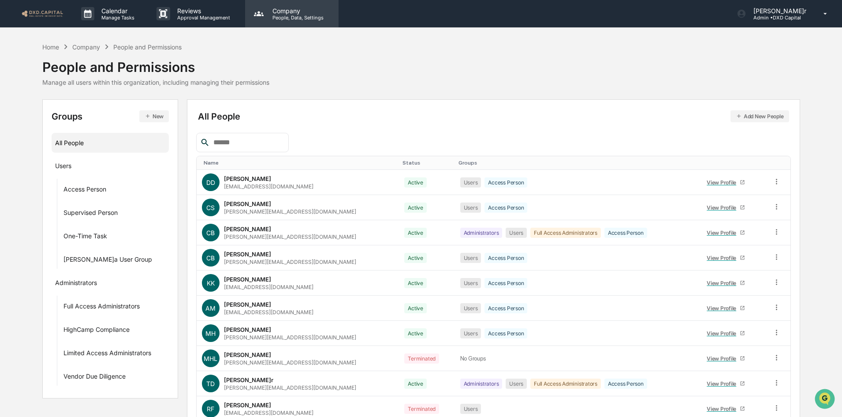
click at [291, 13] on p "Company" at bounding box center [296, 10] width 63 height 7
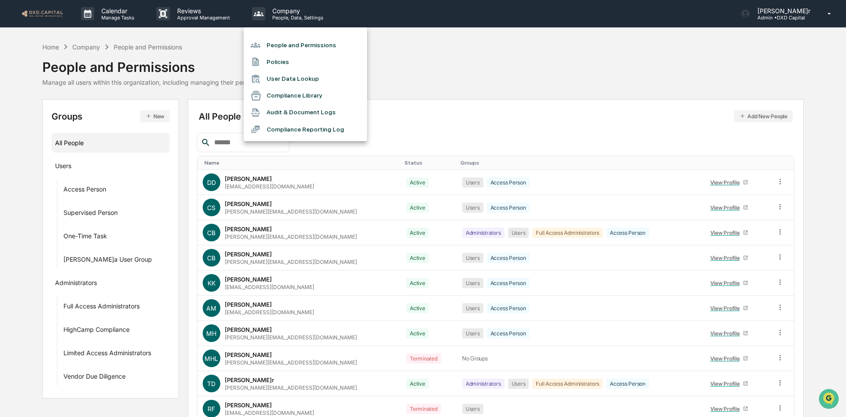
click at [130, 15] on div at bounding box center [423, 208] width 846 height 417
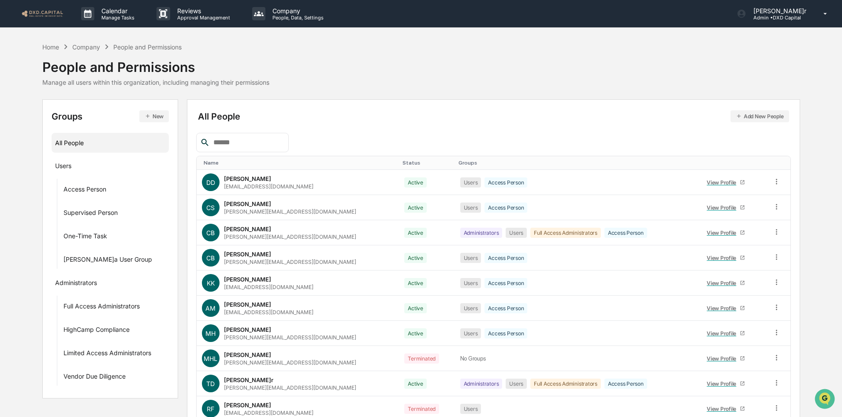
click at [119, 15] on p "Manage Tasks" at bounding box center [116, 18] width 45 height 6
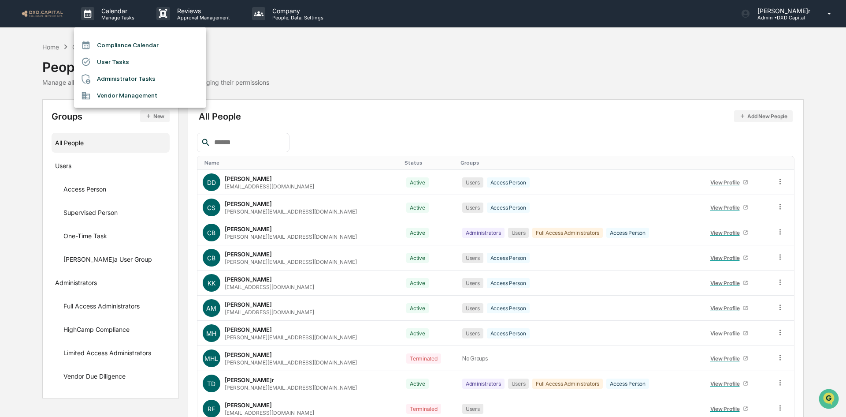
click at [120, 59] on li "User Tasks" at bounding box center [140, 61] width 132 height 17
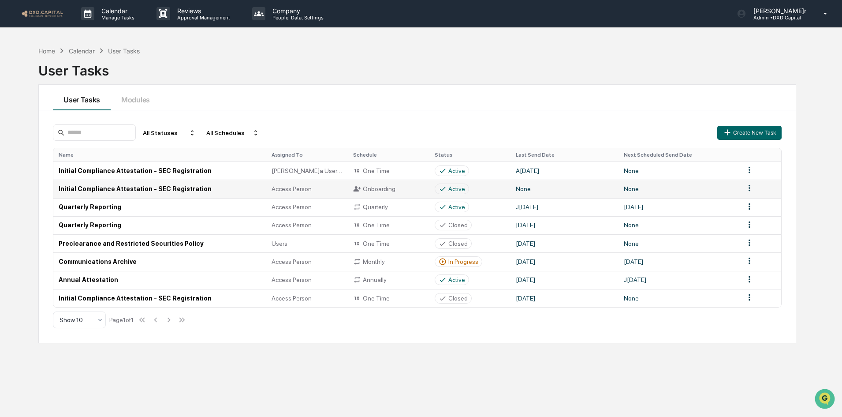
click at [128, 186] on td "Initial Compliance Attestation - SEC Registration" at bounding box center [159, 188] width 213 height 18
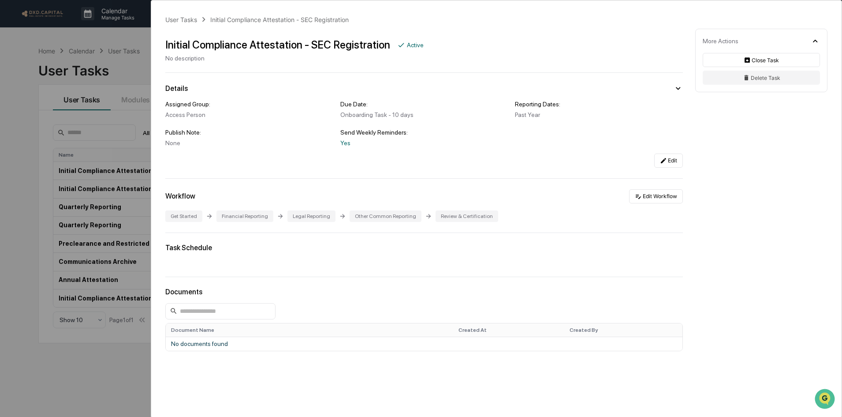
click at [125, 34] on div "User Tasks Initial Compliance Attestation - SEC Registration Initial Compliance…" at bounding box center [421, 208] width 842 height 417
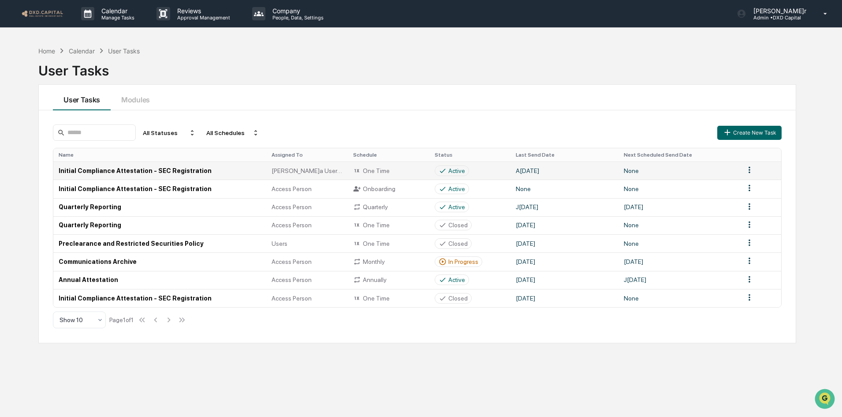
click at [192, 166] on td "Initial Compliance Attestation - SEC Registration" at bounding box center [159, 170] width 213 height 18
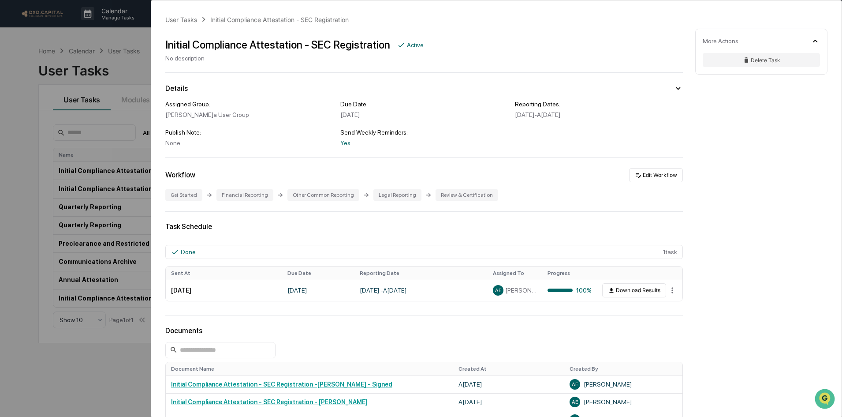
click at [89, 31] on div "User Tasks Initial Compliance Attestation - SEC Registration Initial Compliance…" at bounding box center [421, 208] width 842 height 417
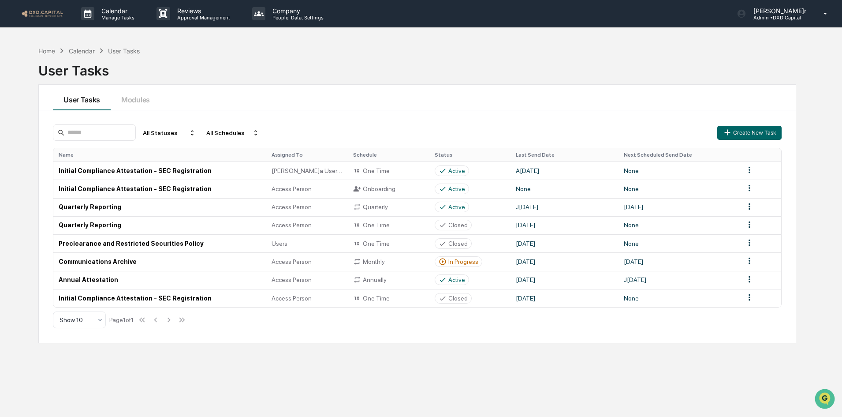
click at [54, 51] on div "Home" at bounding box center [46, 50] width 17 height 7
